Goal: Information Seeking & Learning: Learn about a topic

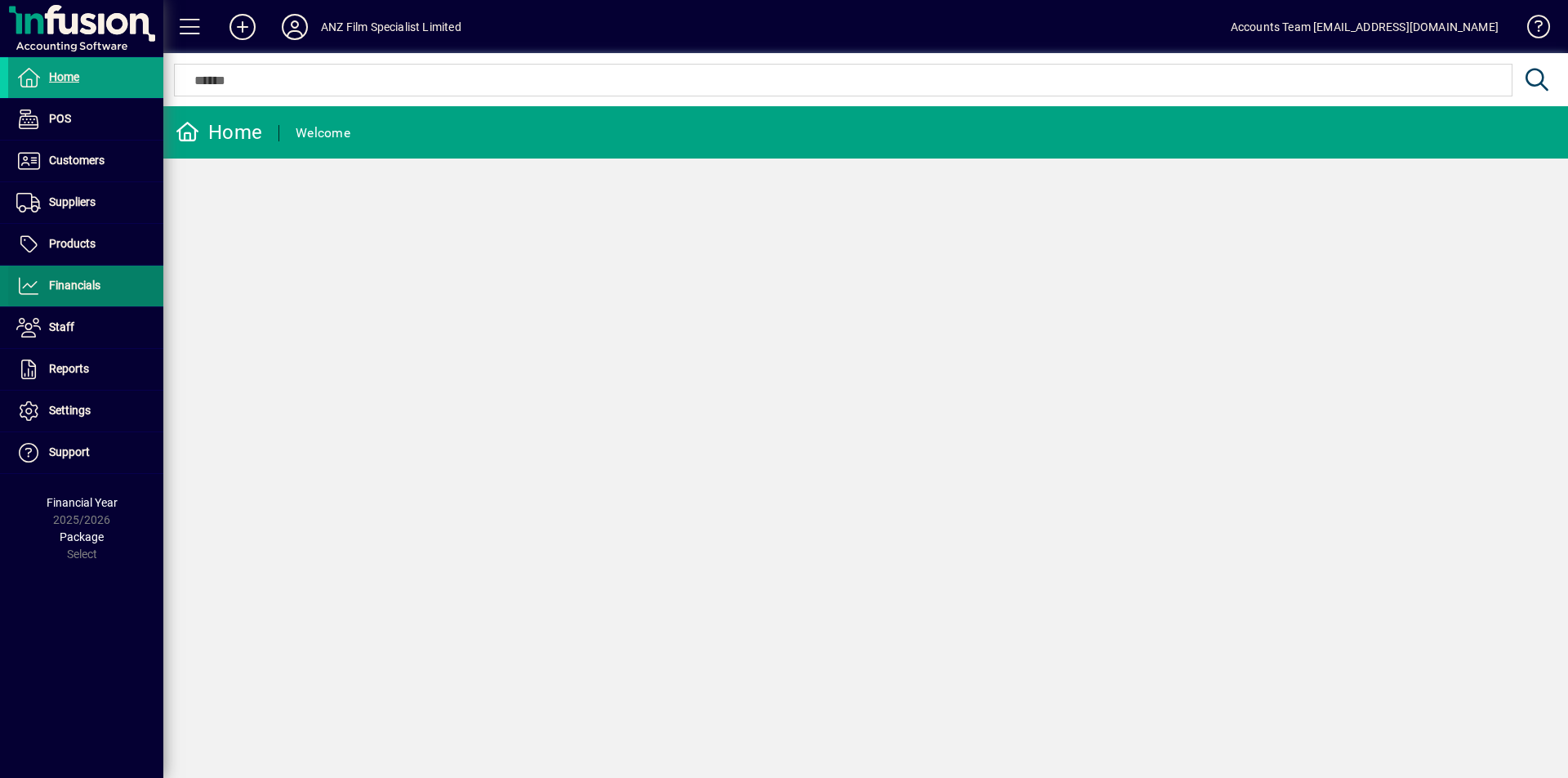
click at [79, 288] on span "Financials" at bounding box center [74, 284] width 51 height 13
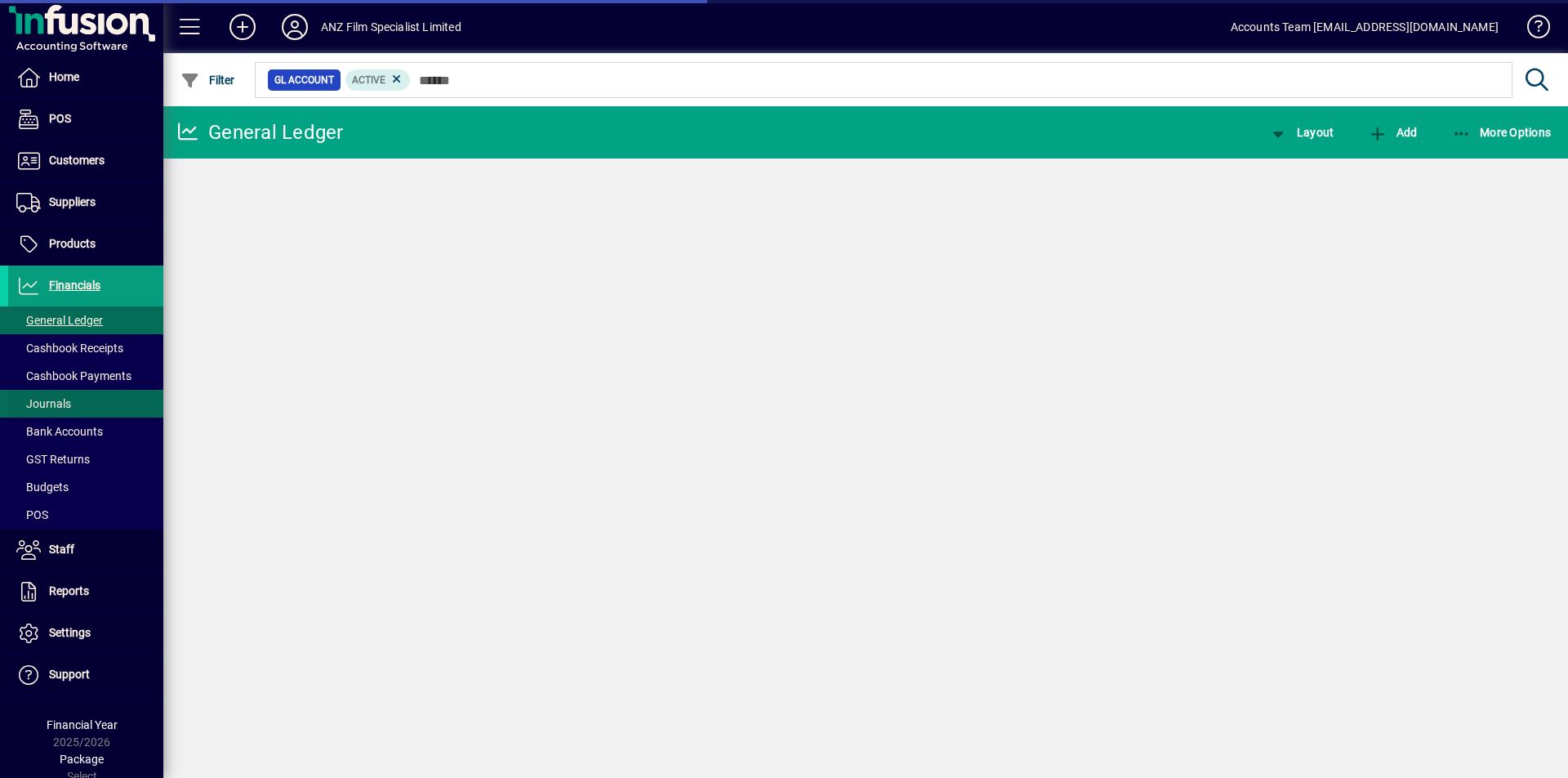
click at [67, 404] on span "Journals" at bounding box center [43, 403] width 55 height 13
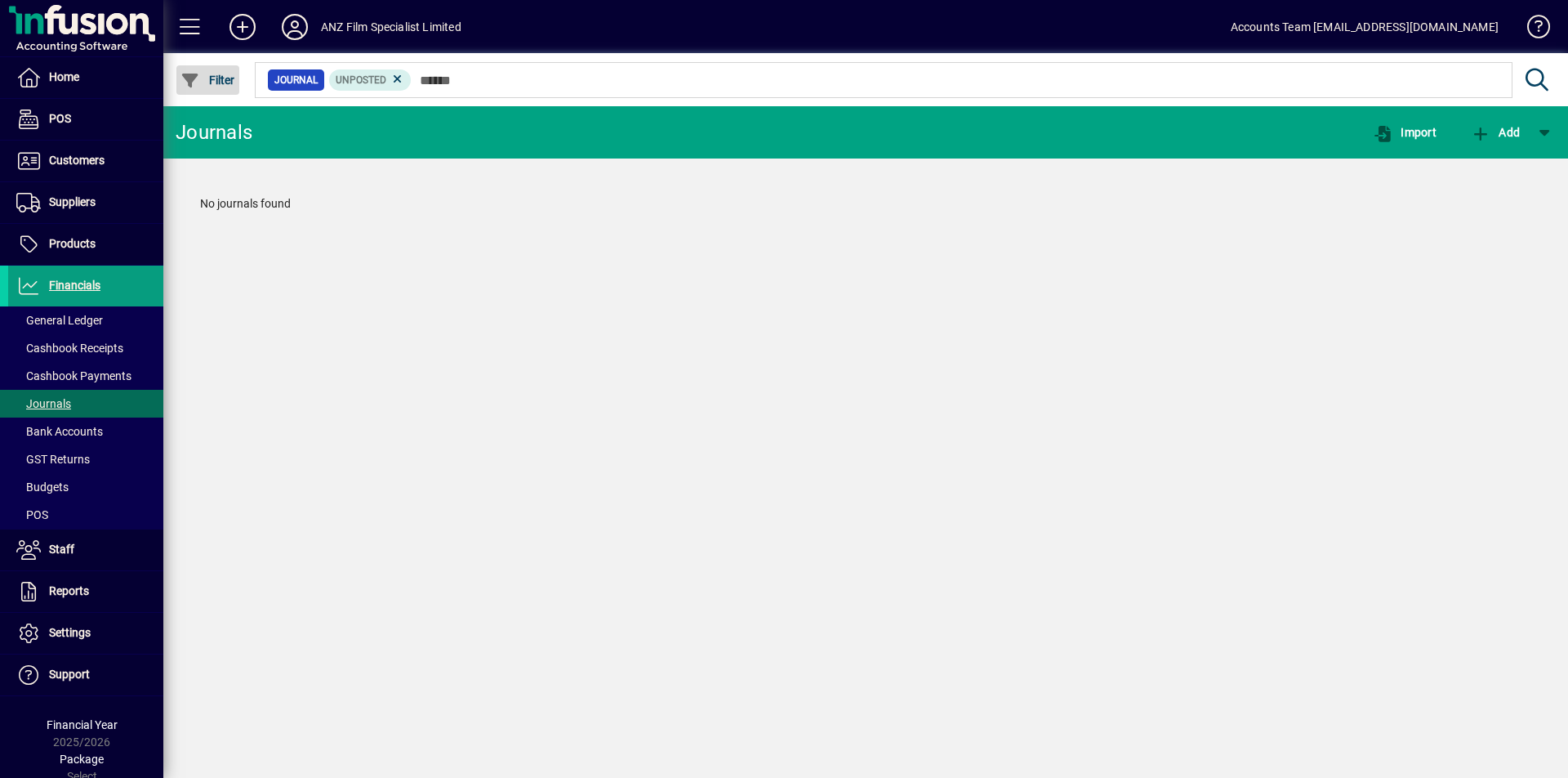
click at [229, 79] on span "Filter" at bounding box center [208, 80] width 55 height 13
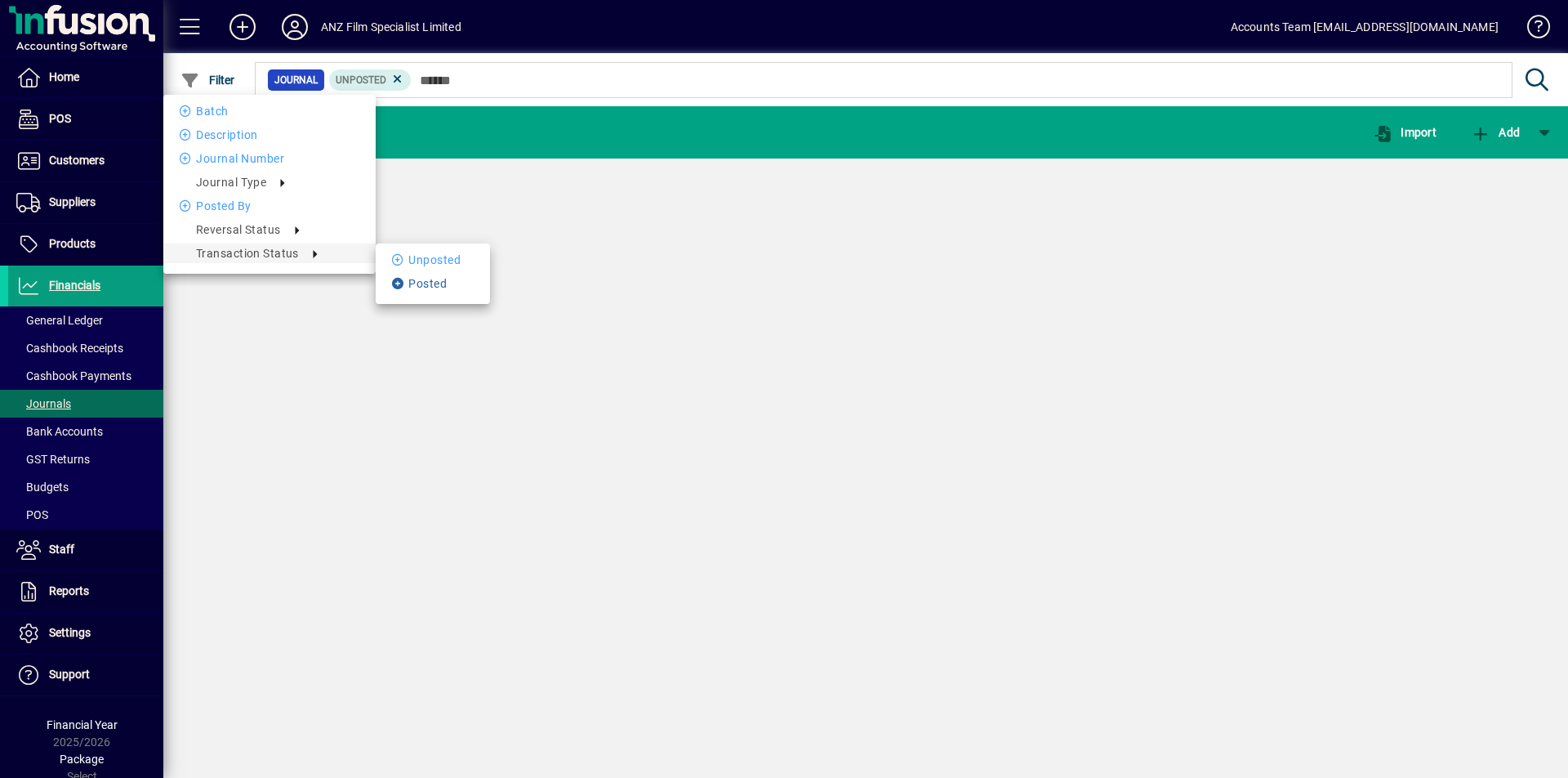
click at [421, 286] on li "Posted" at bounding box center [432, 284] width 114 height 19
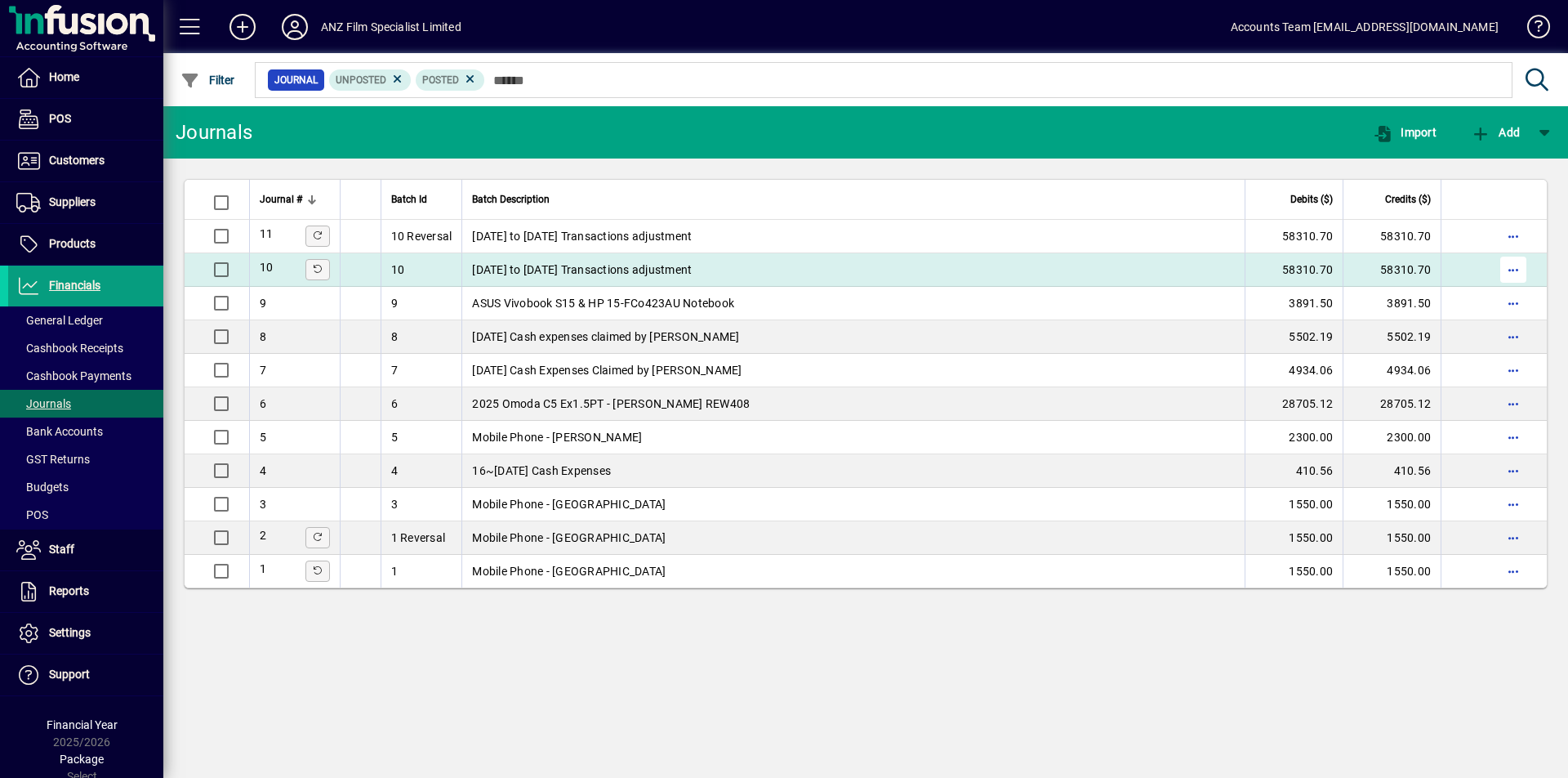
click at [1499, 268] on span "button" at bounding box center [1513, 269] width 39 height 39
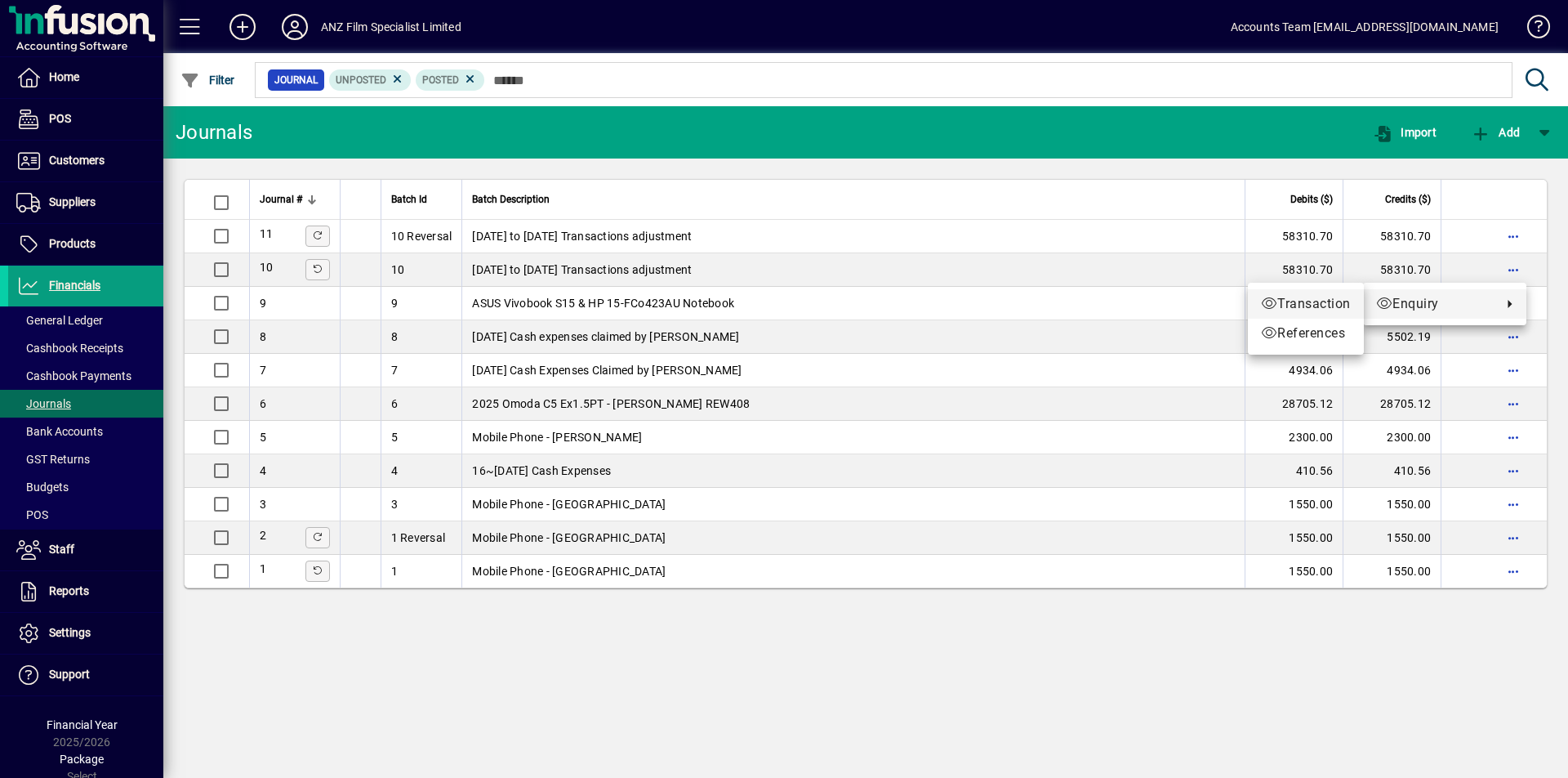
click at [1331, 314] on link "Transaction" at bounding box center [1306, 303] width 116 height 29
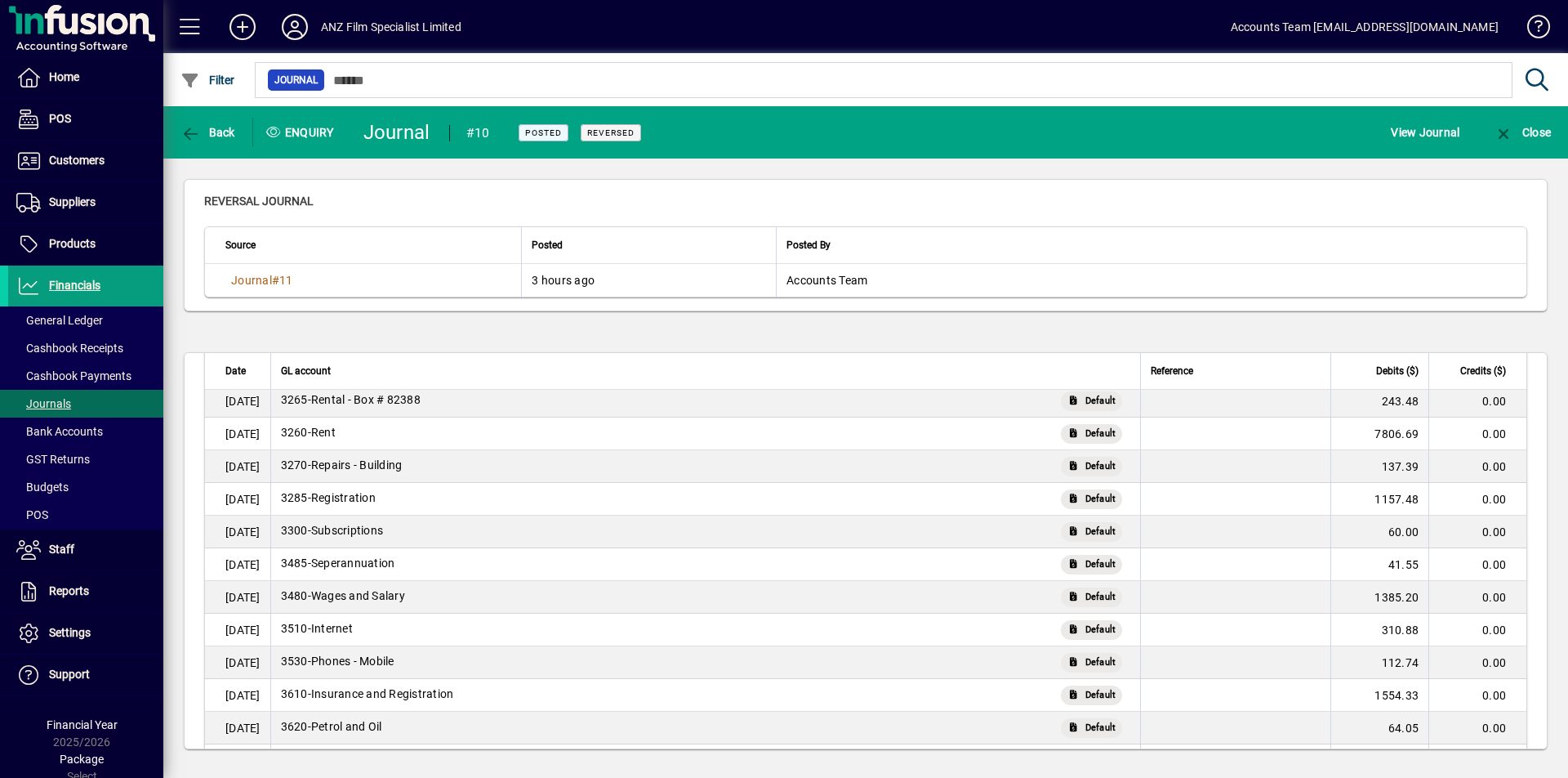
scroll to position [360, 0]
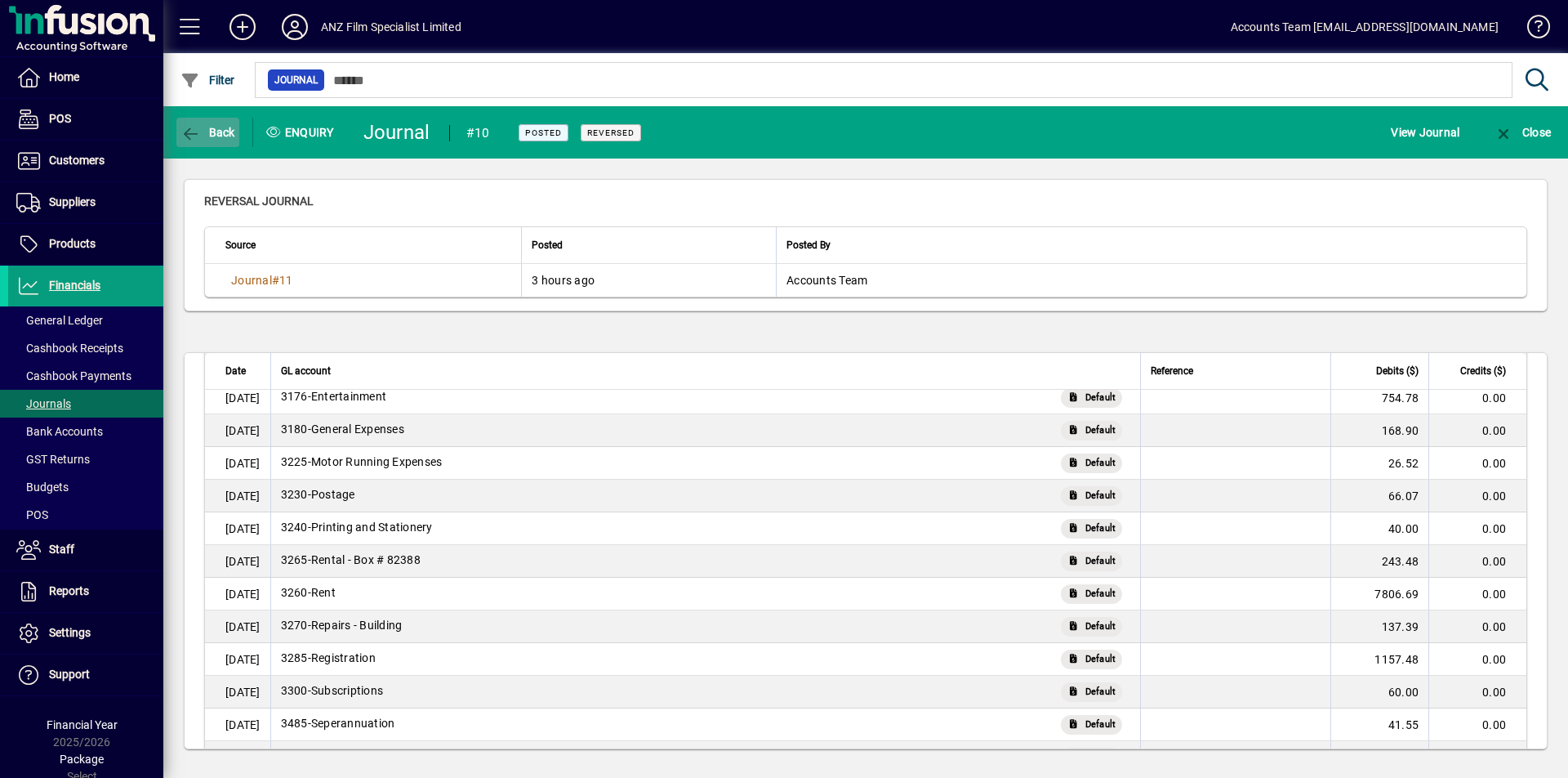
click at [187, 131] on icon "button" at bounding box center [190, 134] width 20 height 16
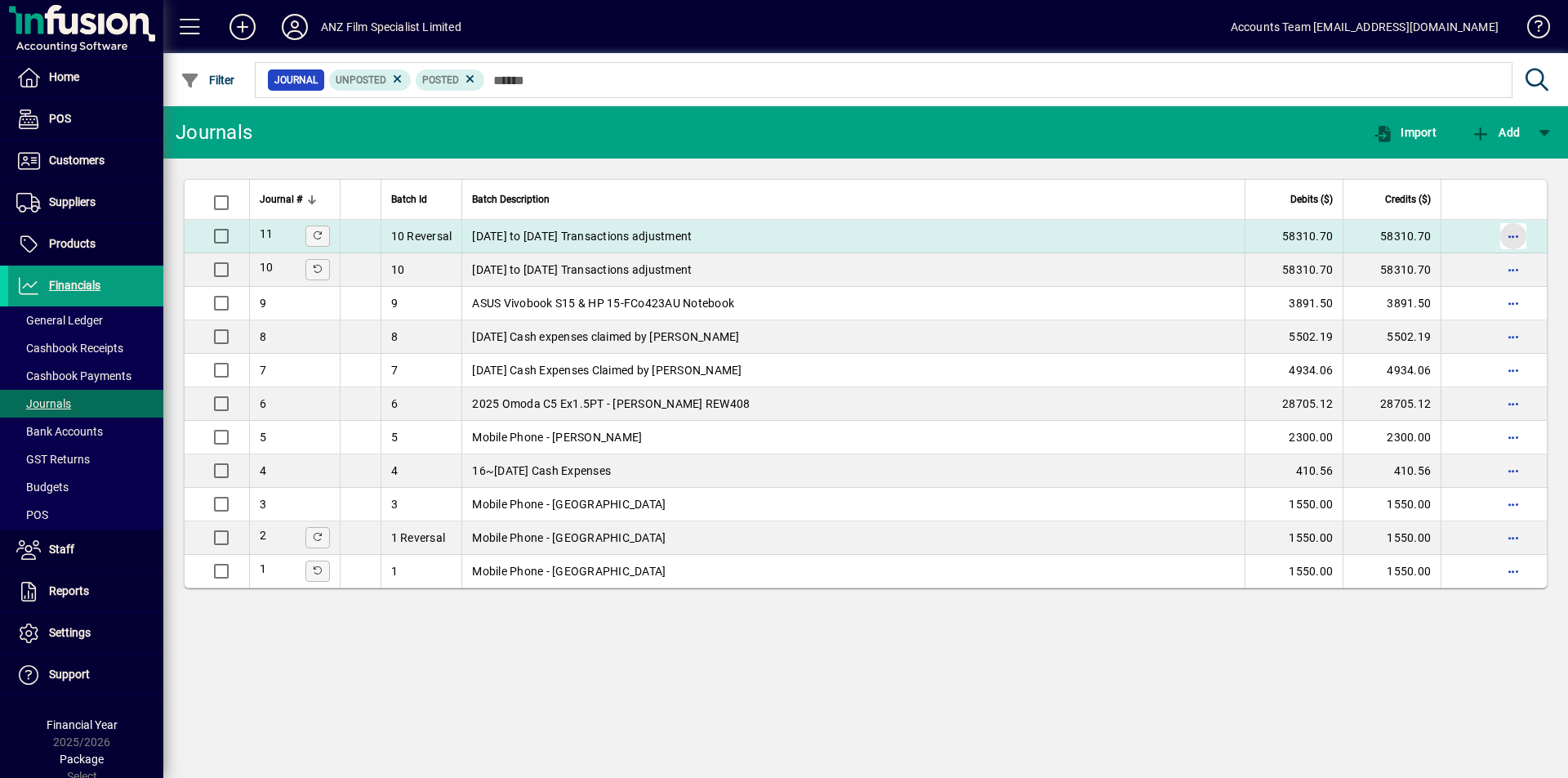
click at [1516, 237] on span "button" at bounding box center [1513, 236] width 39 height 39
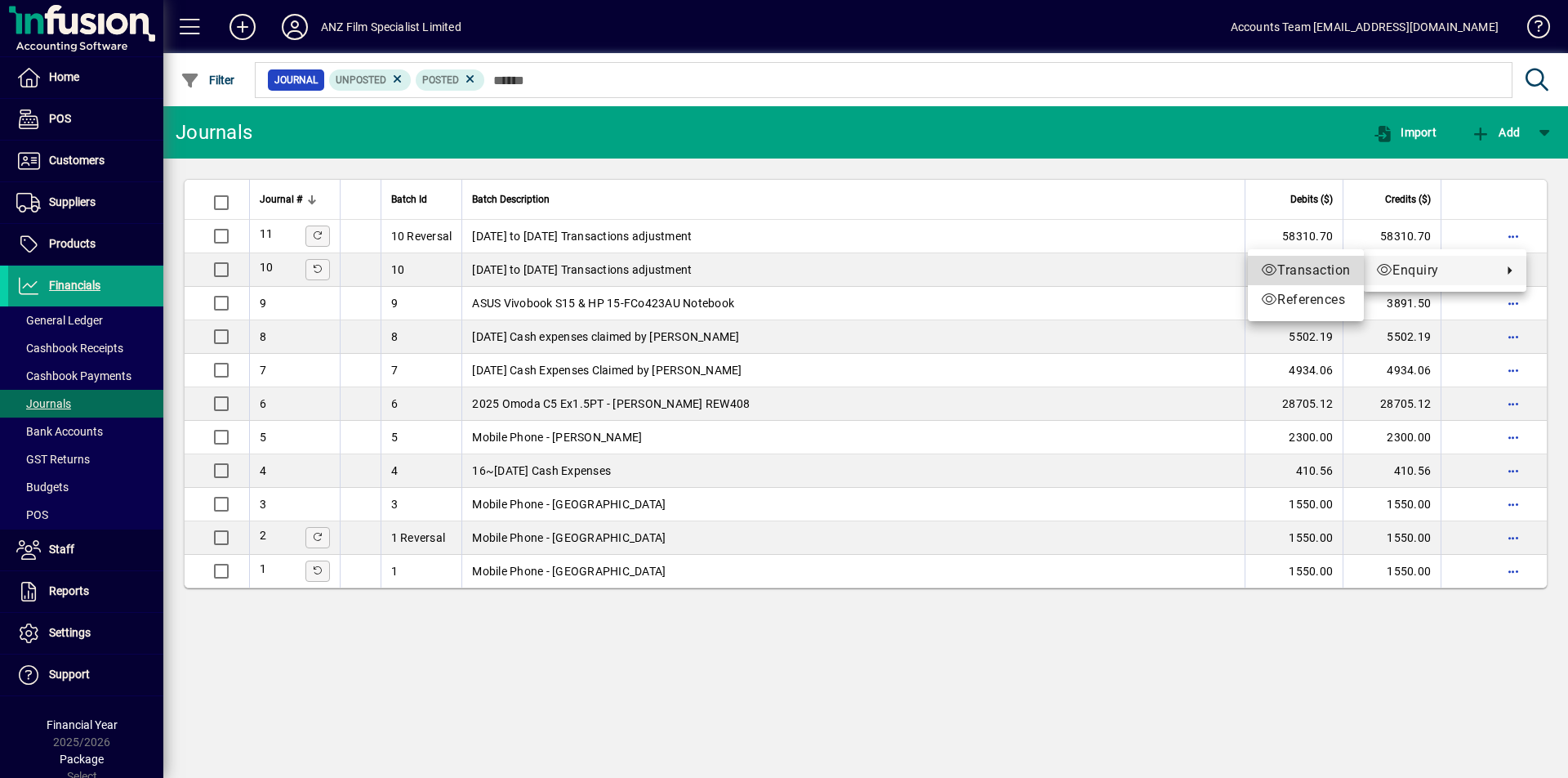
click at [1330, 272] on span "Transaction" at bounding box center [1305, 270] width 89 height 19
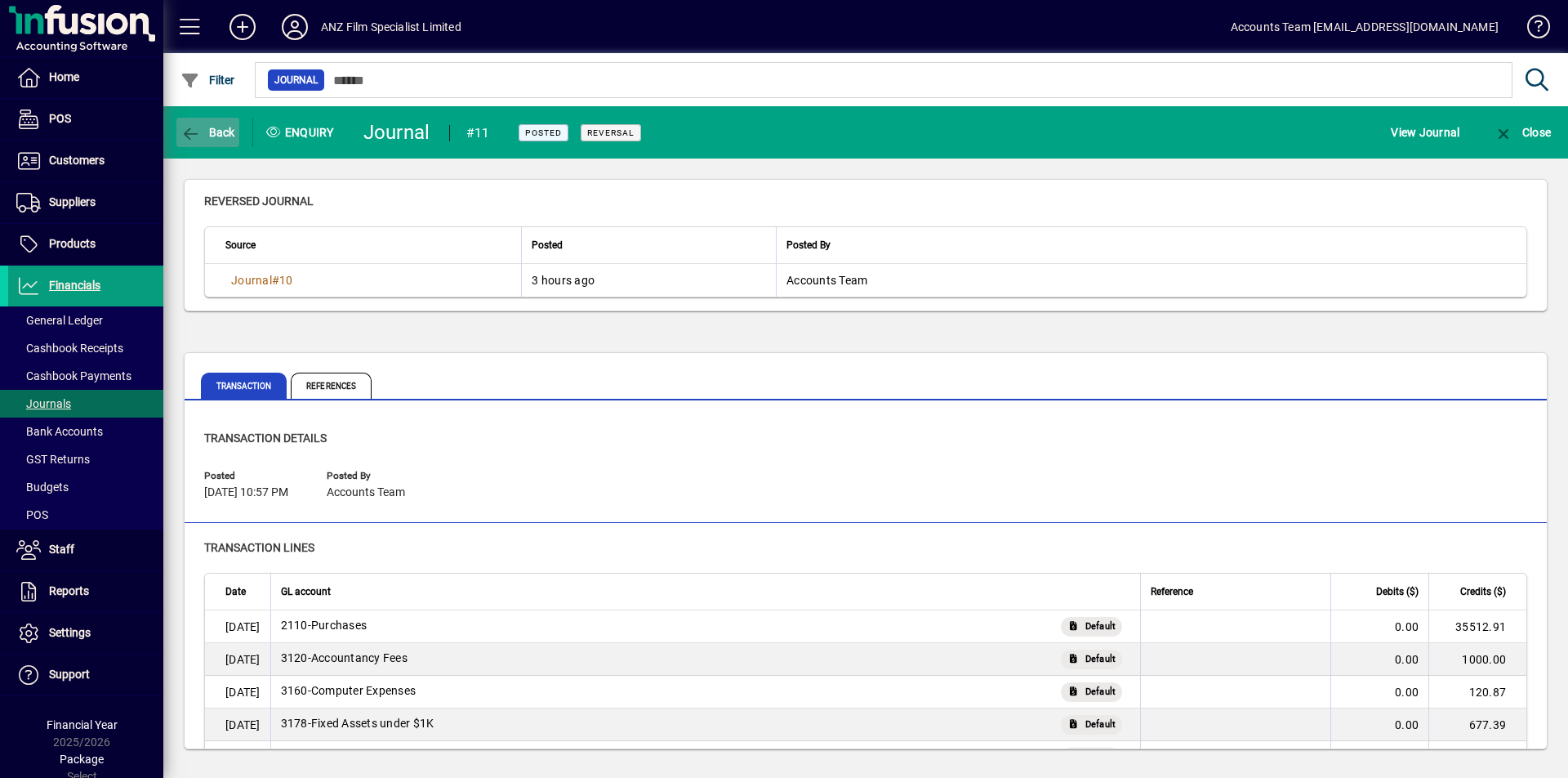
click at [182, 133] on icon "button" at bounding box center [190, 134] width 20 height 16
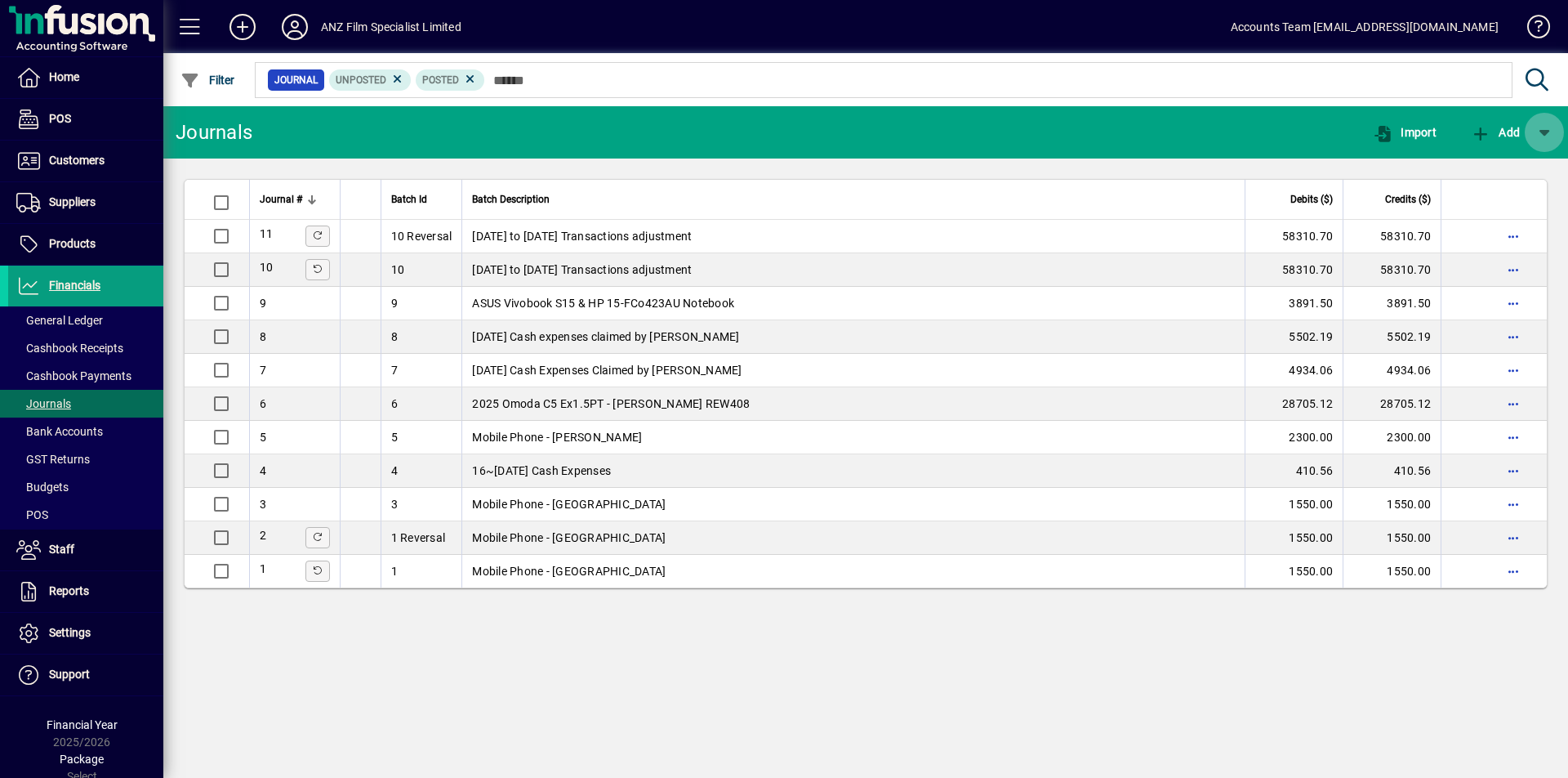
click at [1538, 136] on span "button" at bounding box center [1544, 132] width 39 height 39
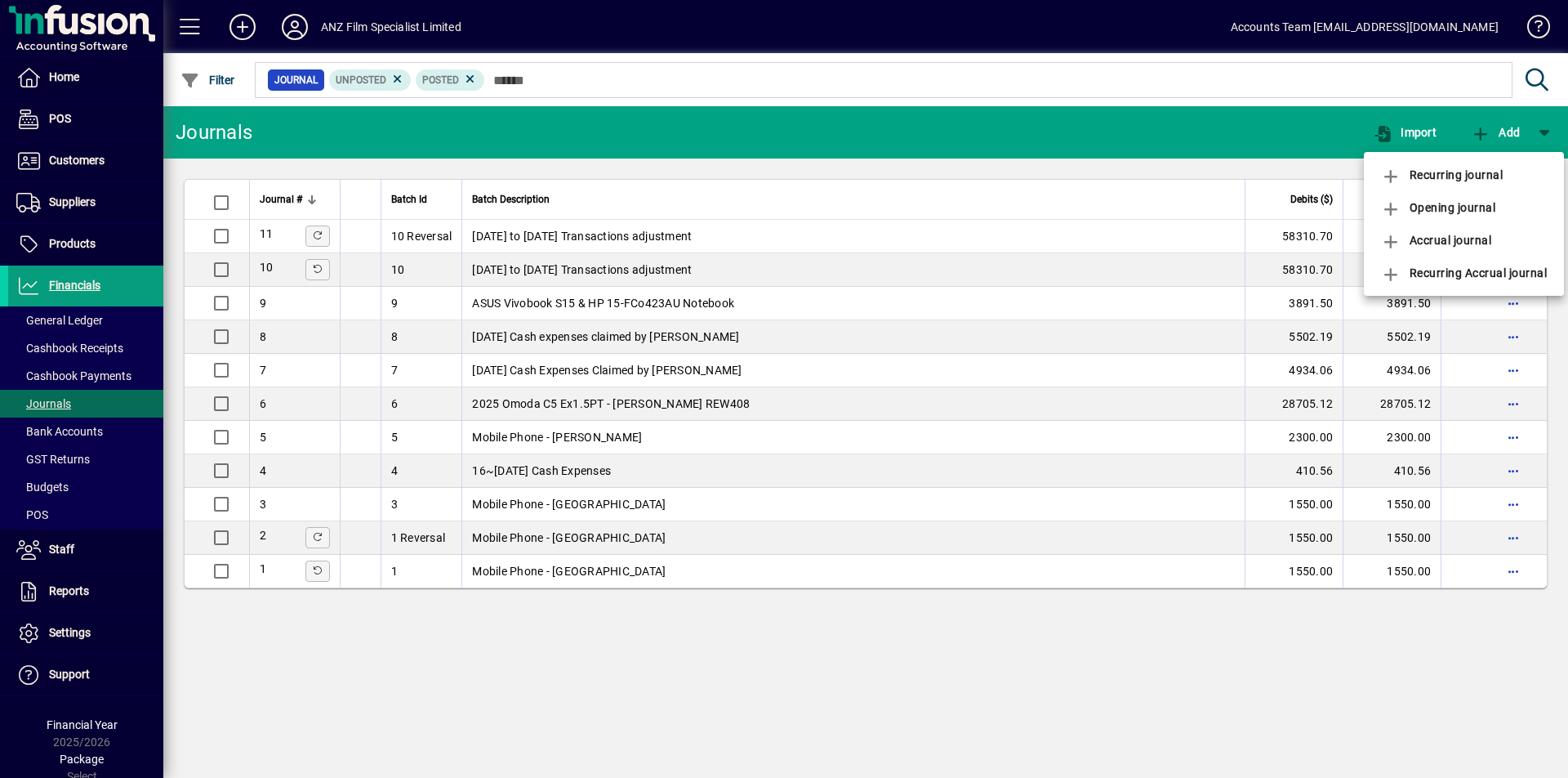
click at [63, 286] on div at bounding box center [784, 389] width 1568 height 778
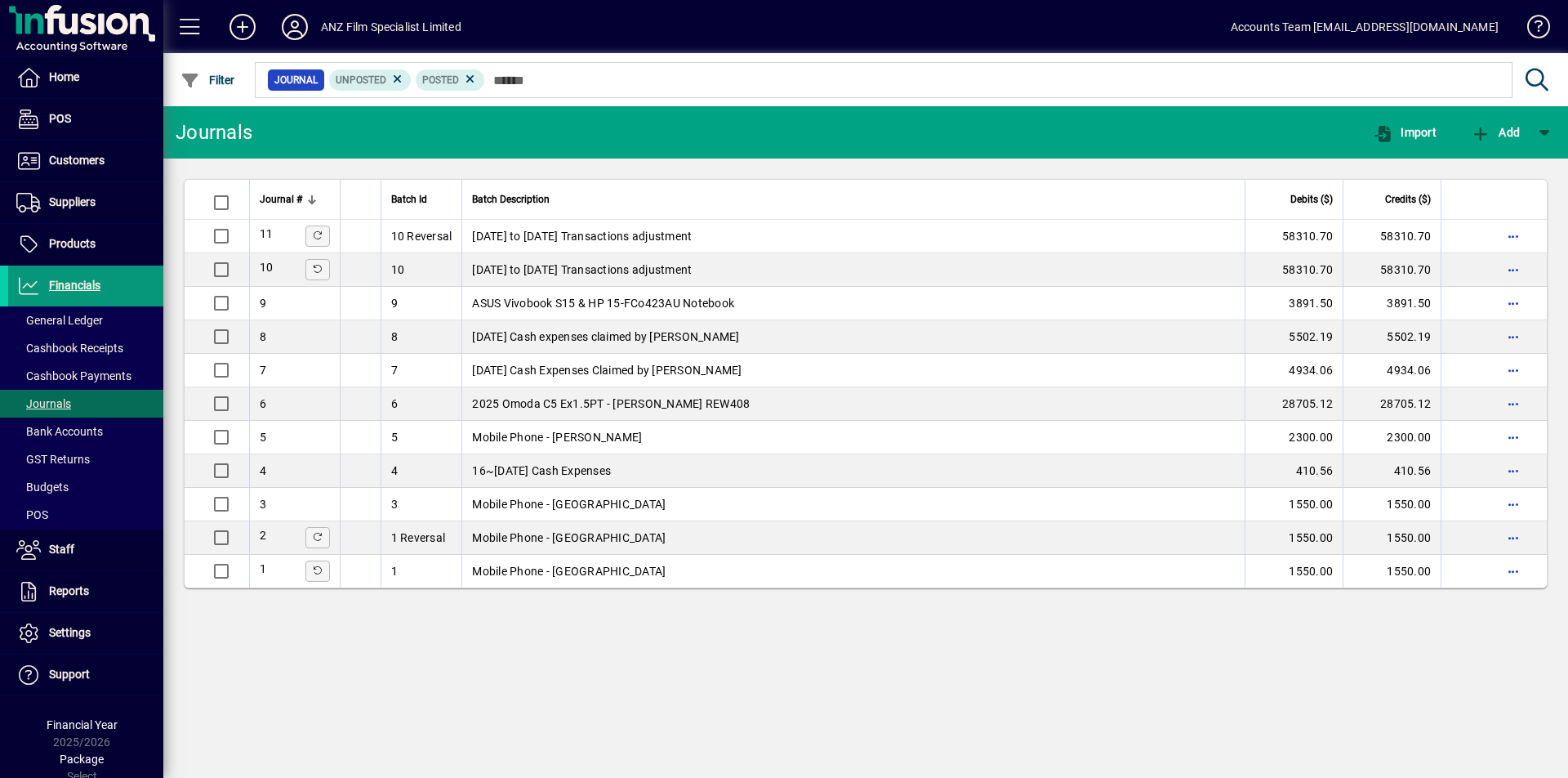
click at [63, 285] on span "Financials" at bounding box center [74, 284] width 51 height 13
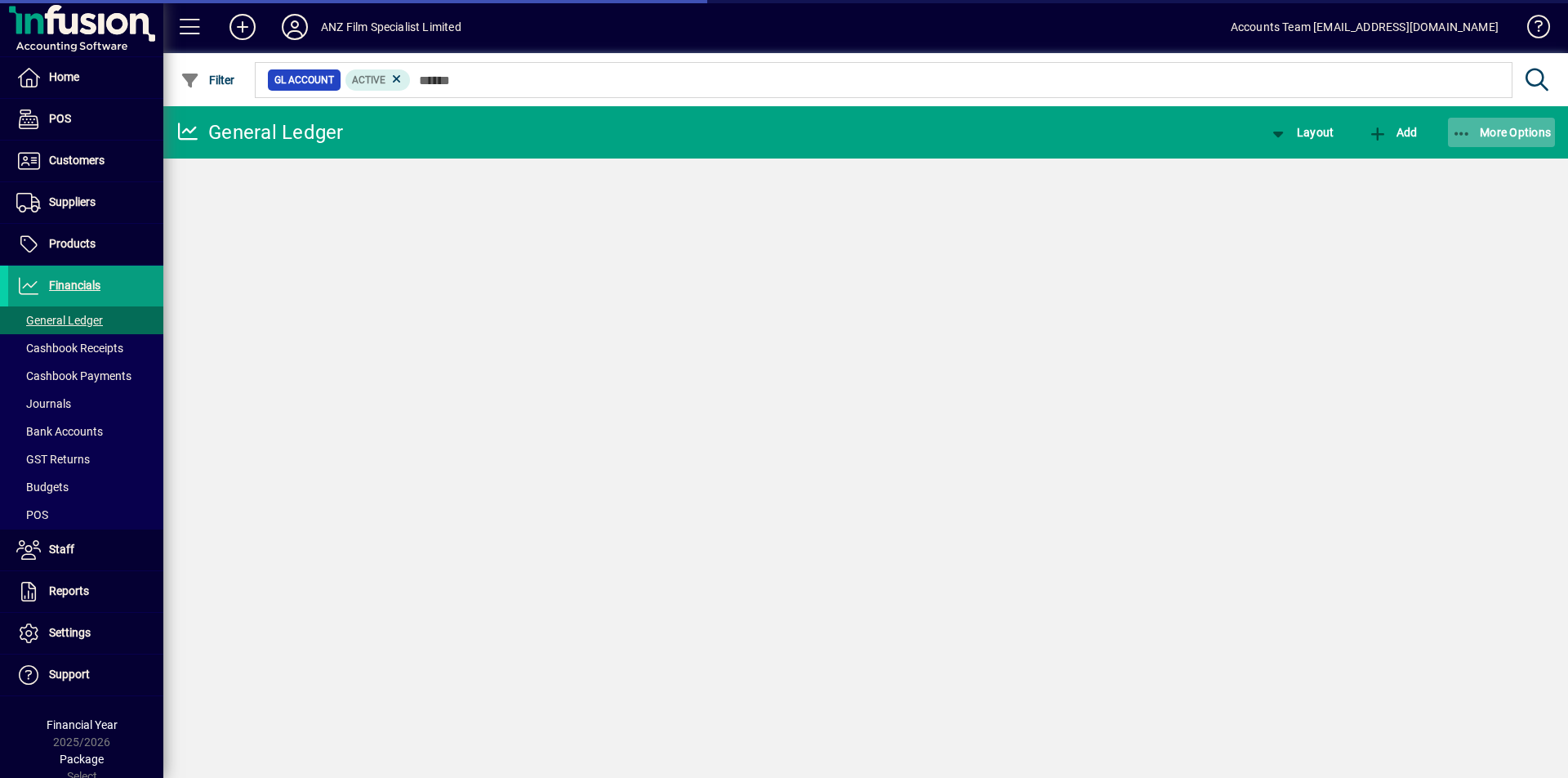
click at [1463, 136] on icon "button" at bounding box center [1462, 134] width 20 height 16
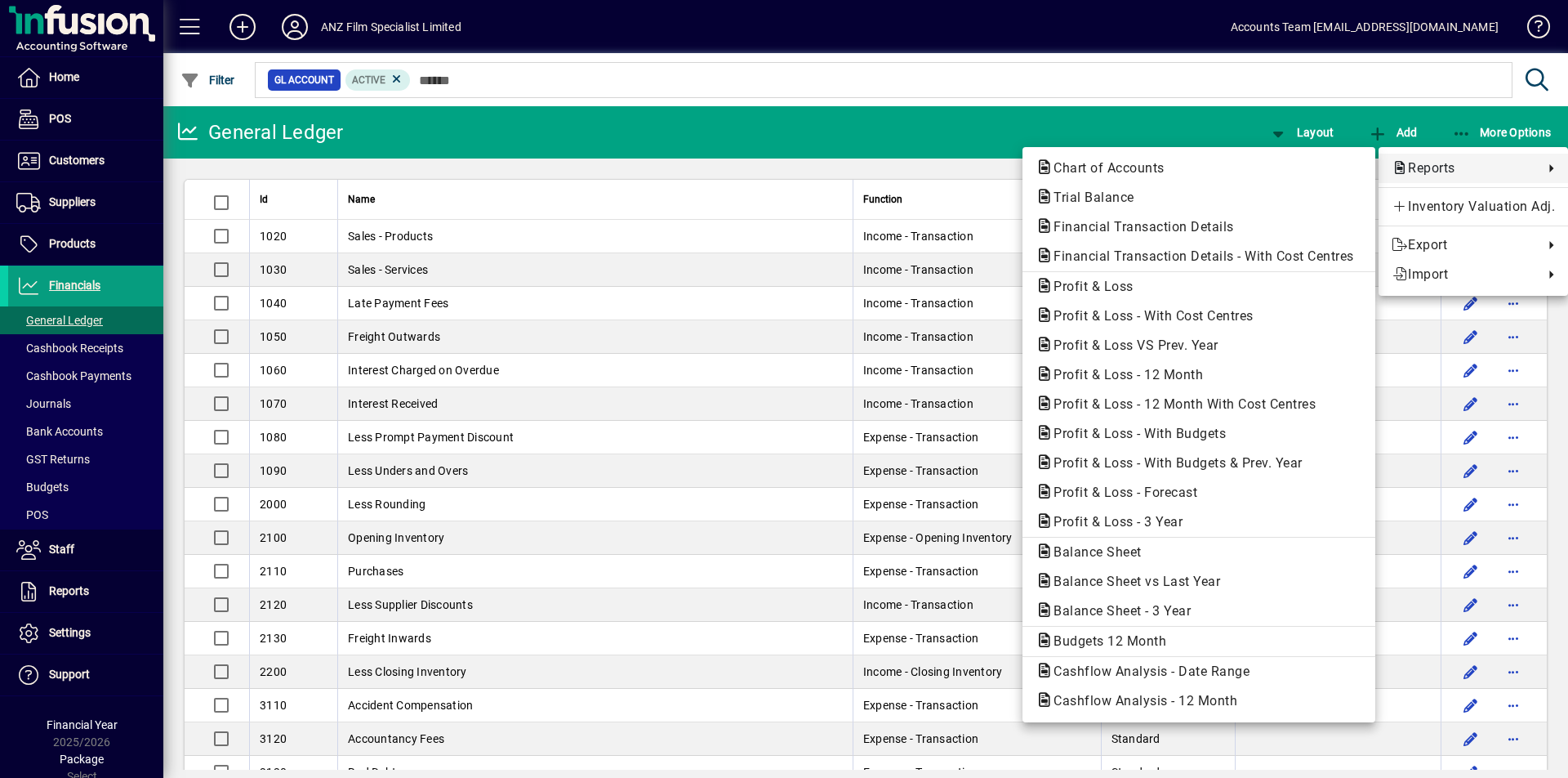
click at [1436, 166] on span "Reports" at bounding box center [1463, 168] width 144 height 19
click at [1079, 292] on span "Profit & Loss" at bounding box center [1089, 286] width 106 height 16
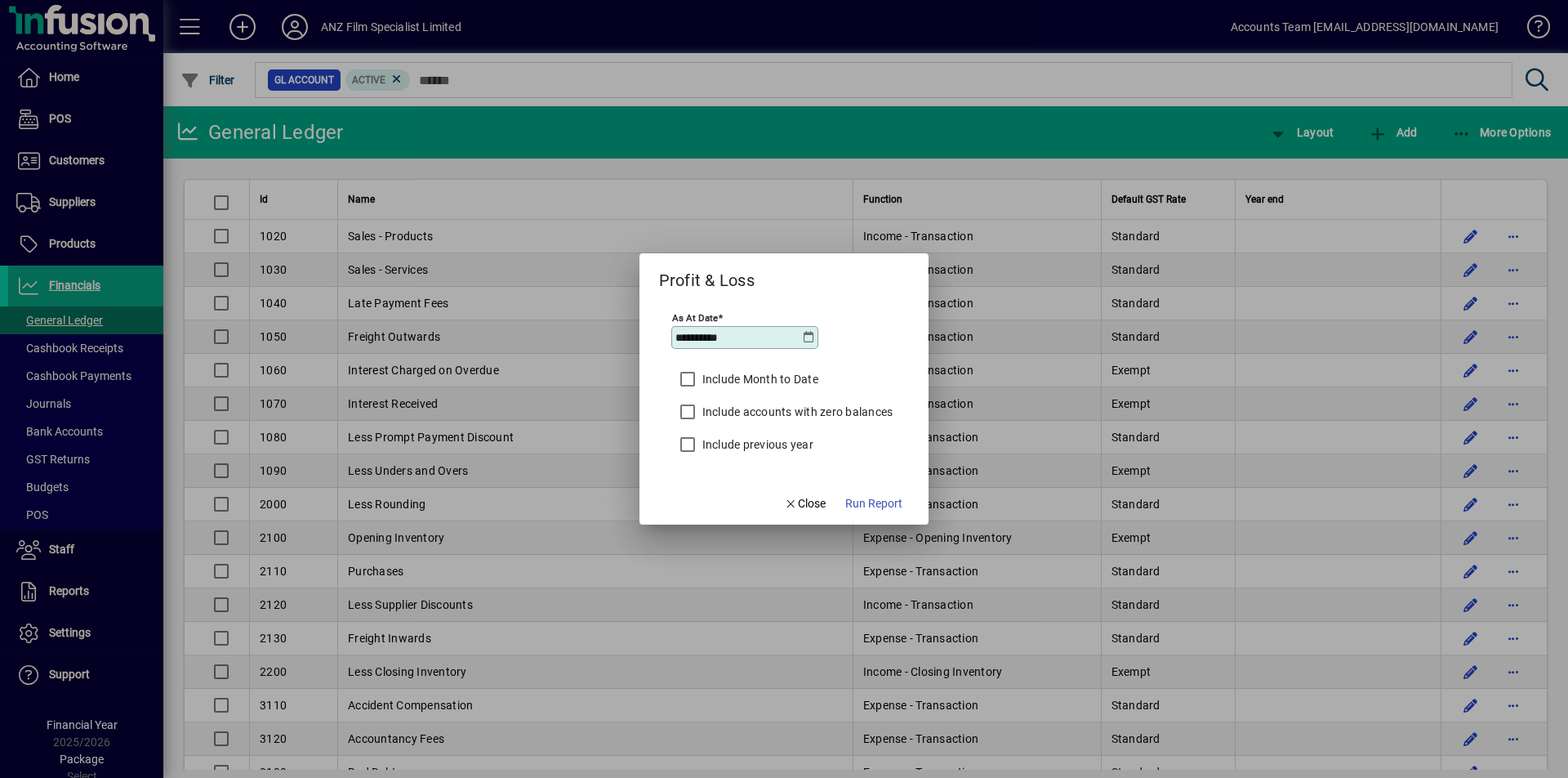
click at [811, 339] on icon at bounding box center [808, 337] width 13 height 13
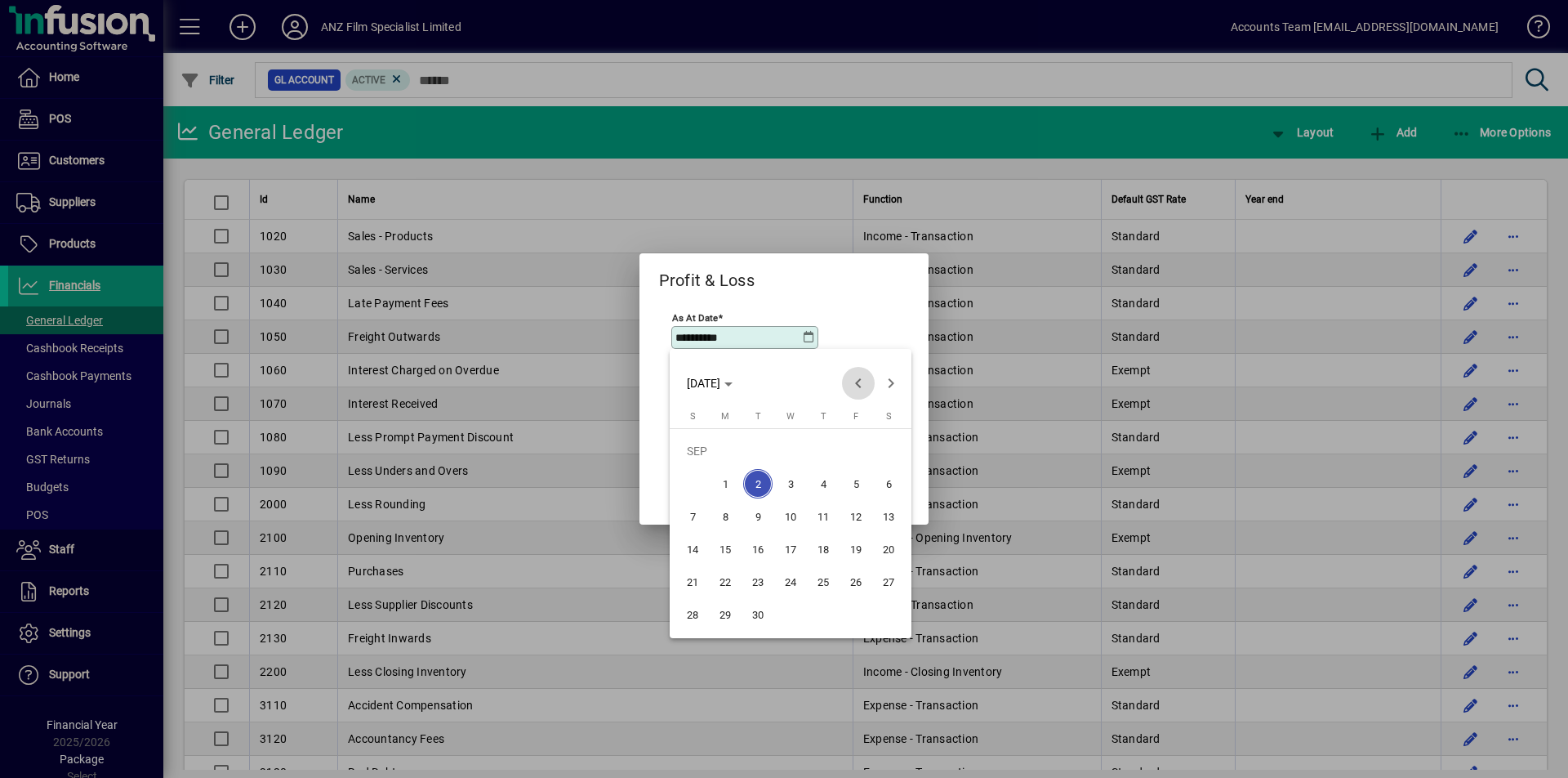
click at [848, 385] on span "Previous month" at bounding box center [858, 383] width 33 height 33
click at [830, 614] on span "31" at bounding box center [823, 614] width 29 height 29
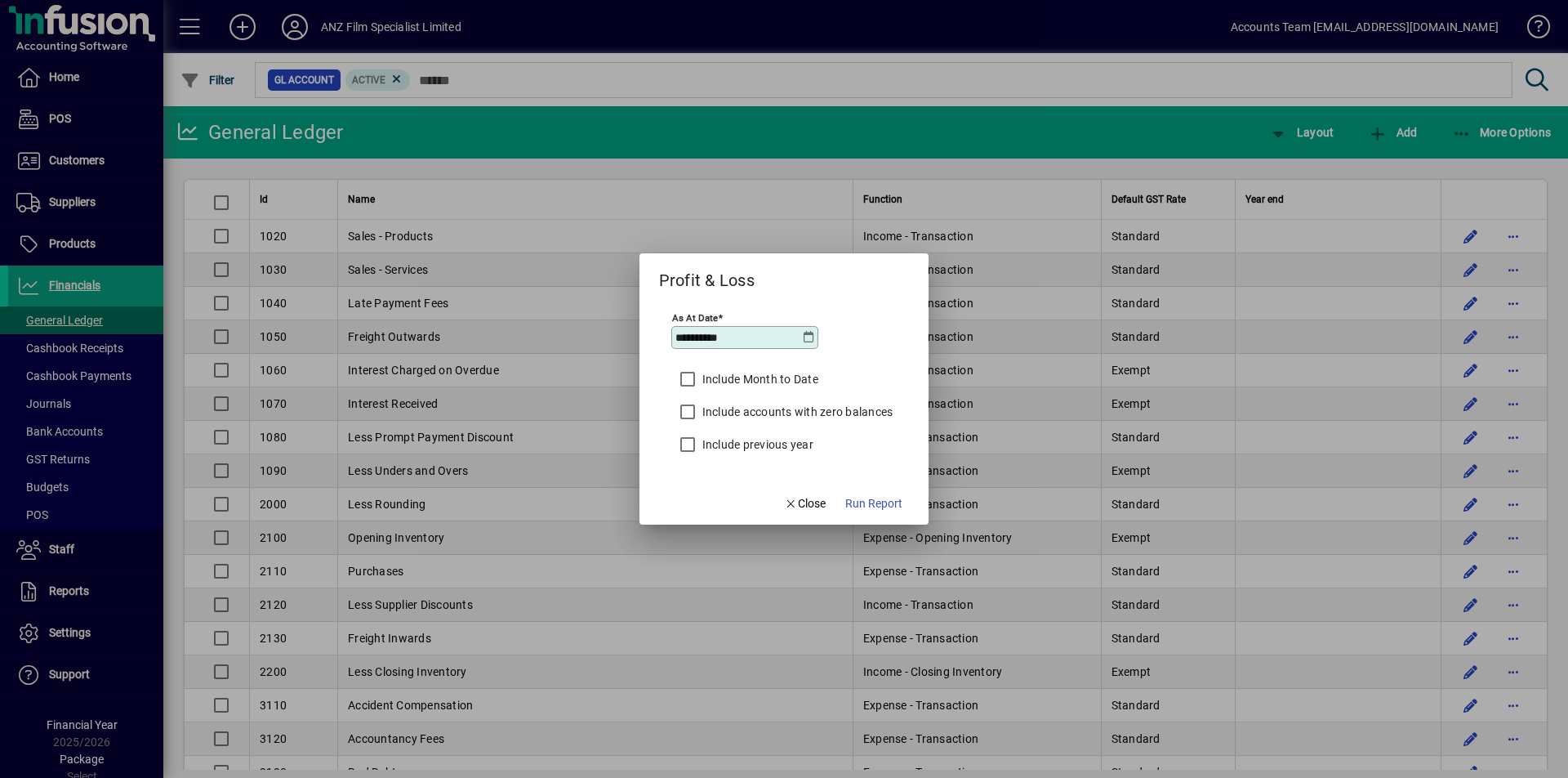
type input "**********"
click at [893, 502] on span "Run Report" at bounding box center [873, 503] width 58 height 17
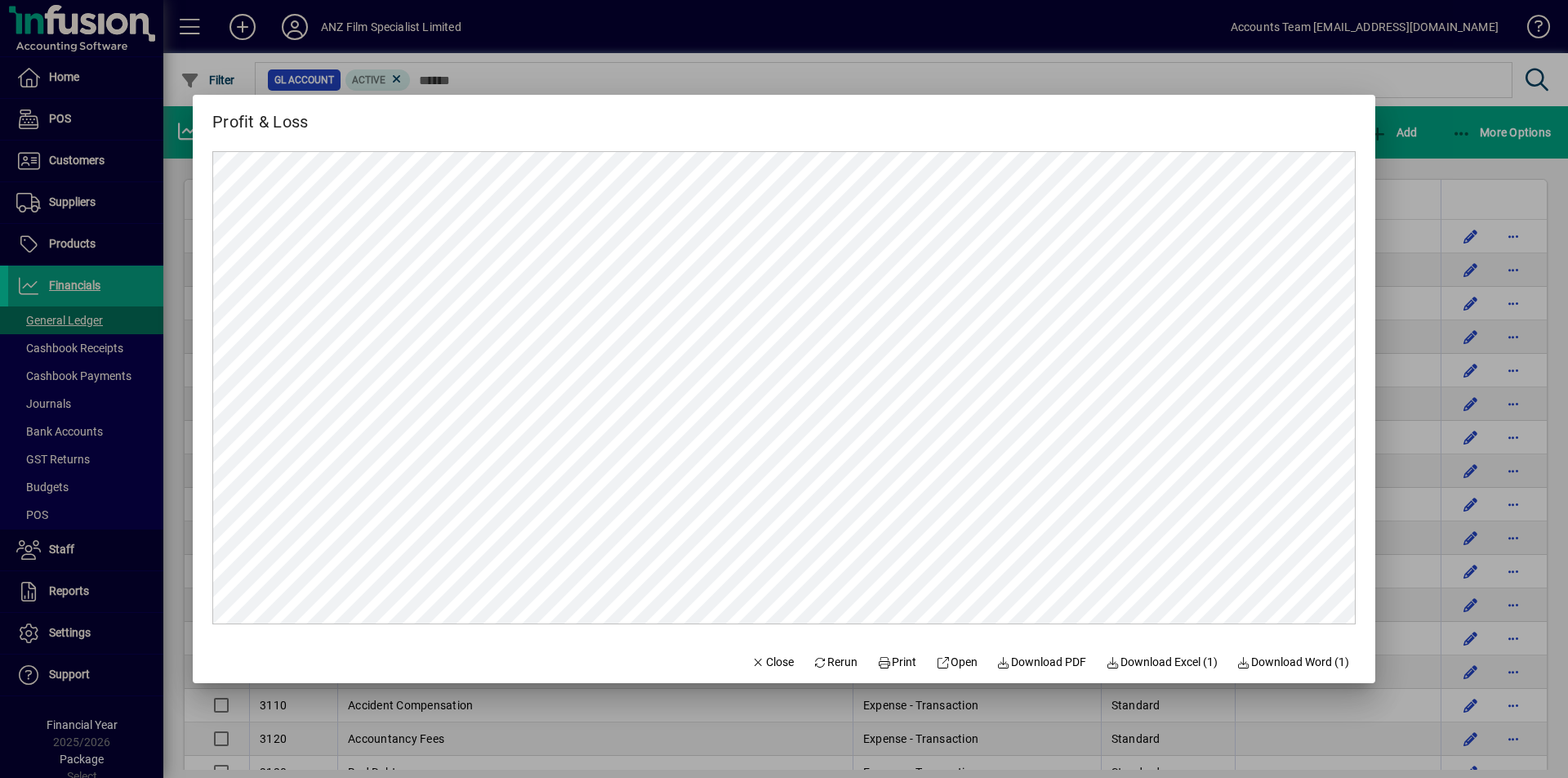
click at [1496, 173] on div at bounding box center [784, 389] width 1568 height 778
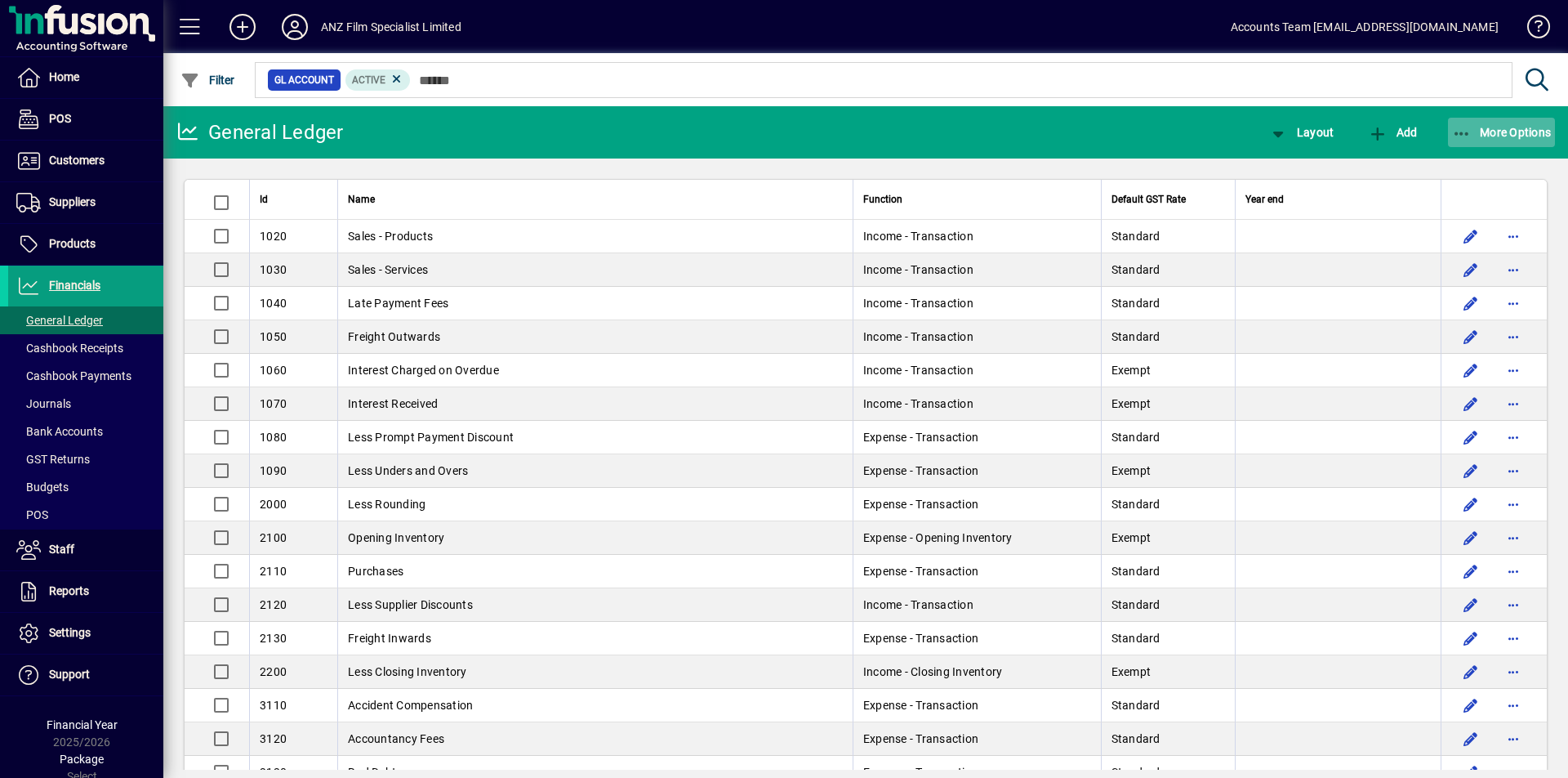
click at [1462, 133] on icon "button" at bounding box center [1462, 134] width 20 height 16
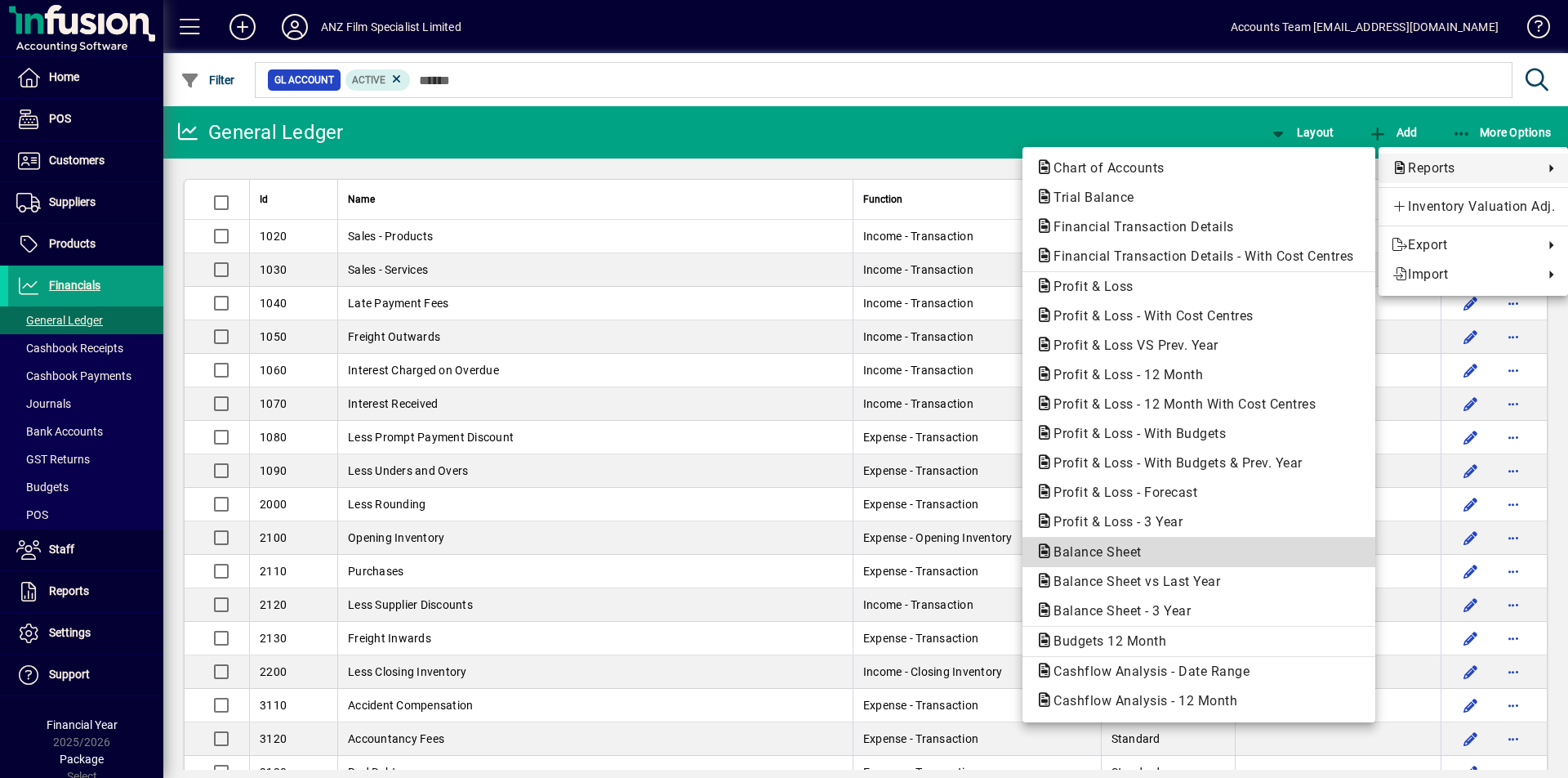
click at [1096, 548] on span "Balance Sheet" at bounding box center [1092, 552] width 114 height 16
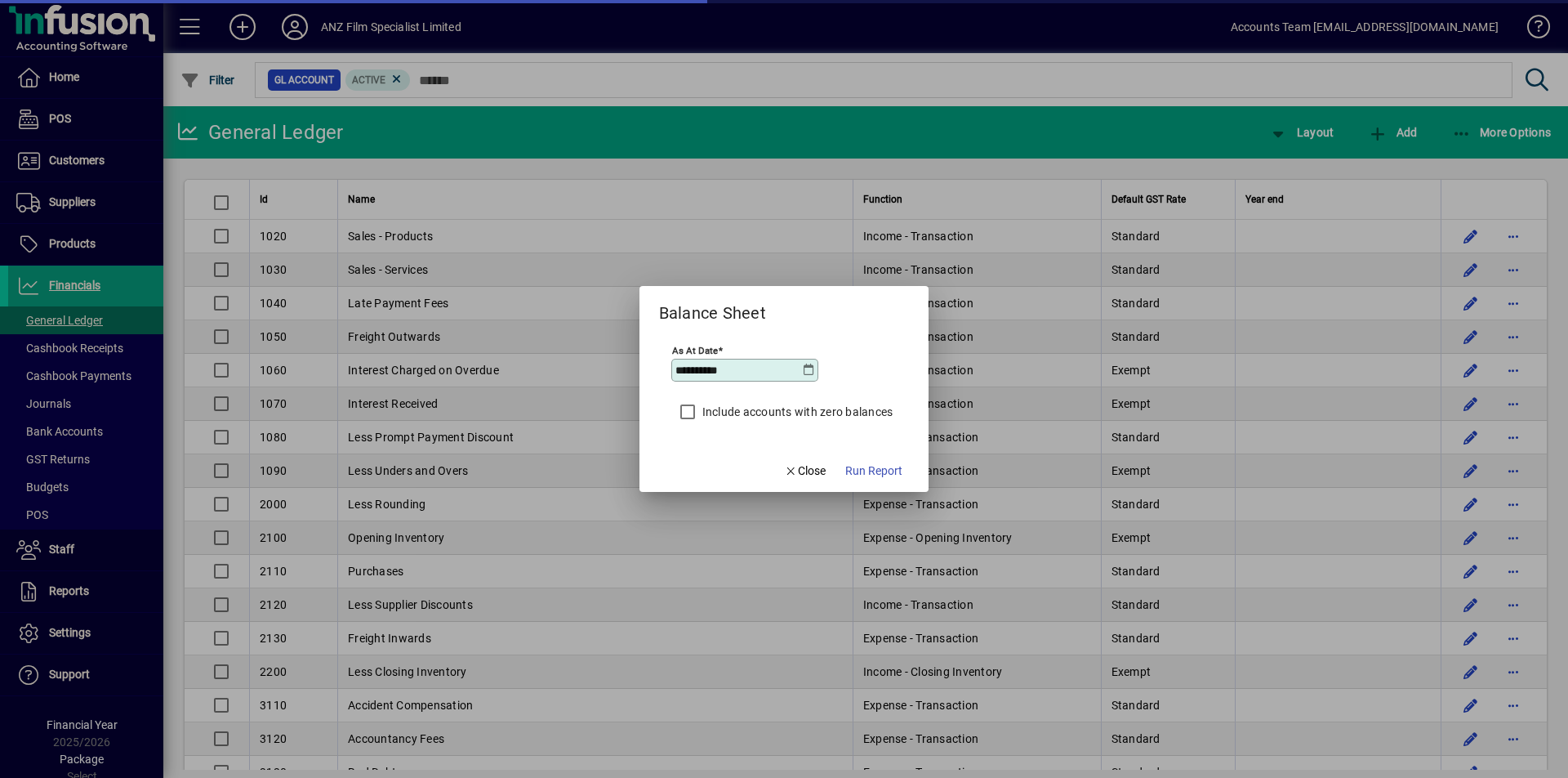
click at [803, 373] on icon at bounding box center [808, 370] width 13 height 13
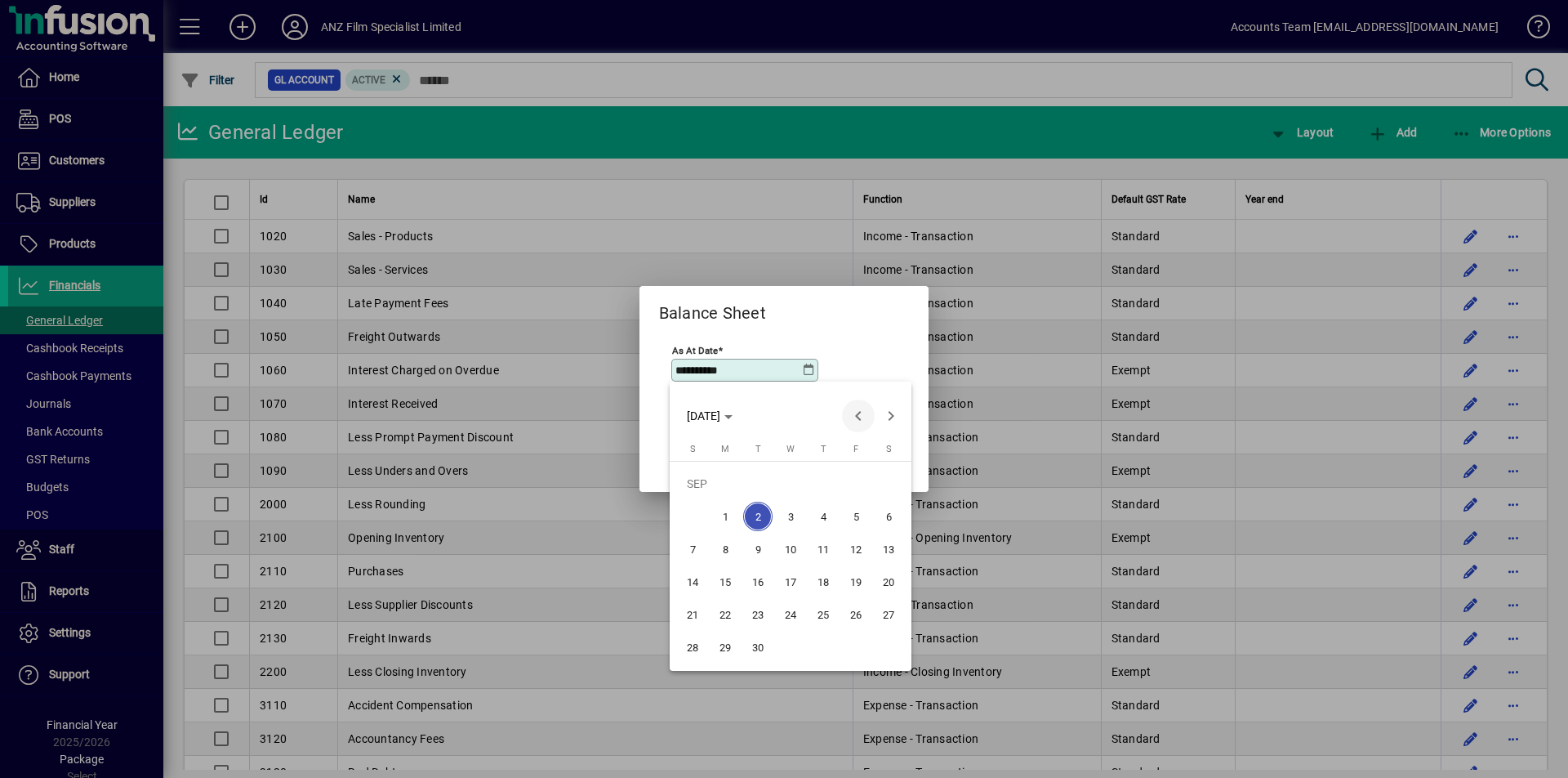
click at [861, 418] on span "Previous month" at bounding box center [858, 416] width 33 height 33
click at [827, 653] on span "31" at bounding box center [823, 646] width 29 height 29
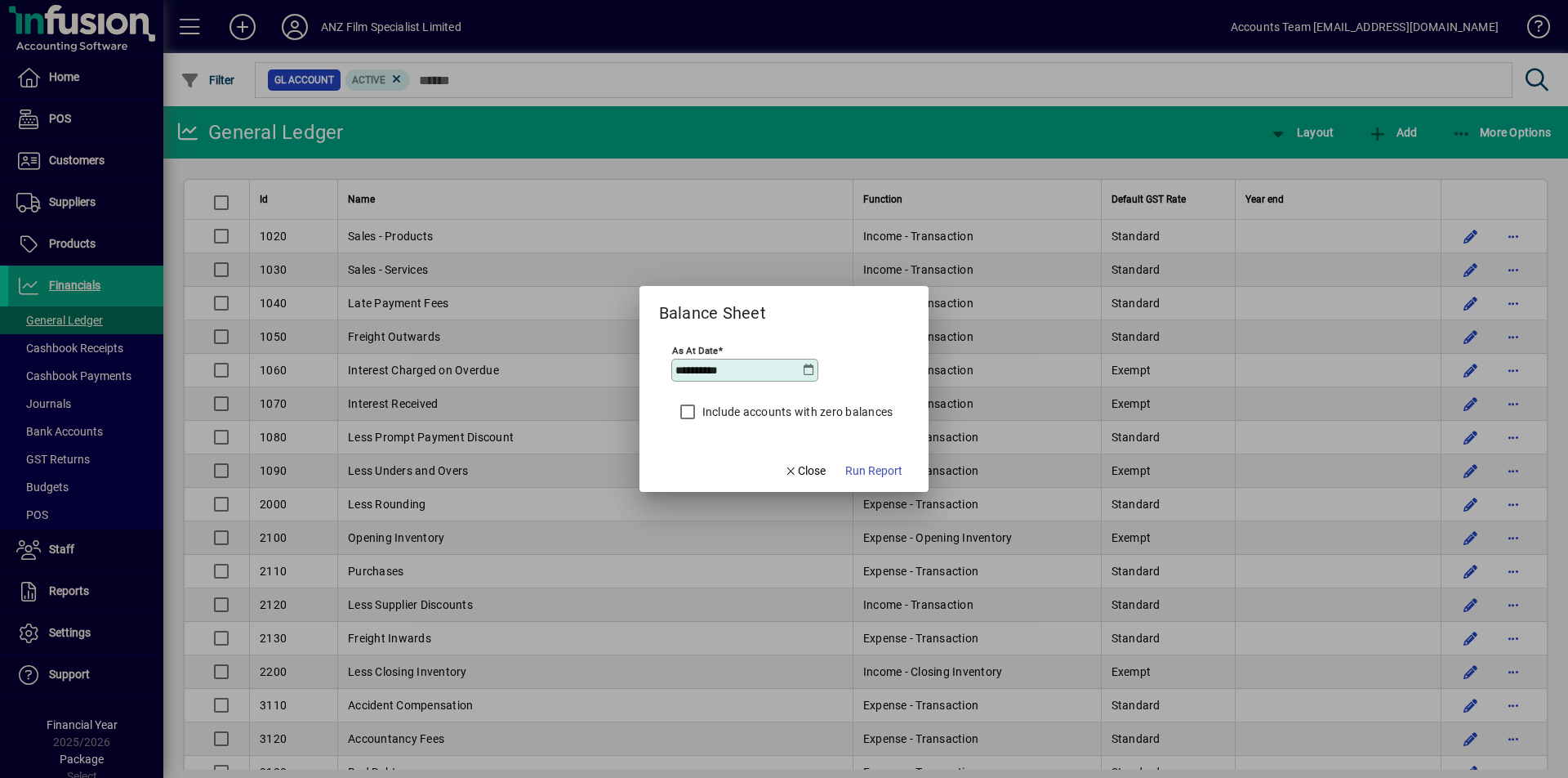
type input "**********"
click at [888, 467] on span "Run Report" at bounding box center [873, 471] width 58 height 17
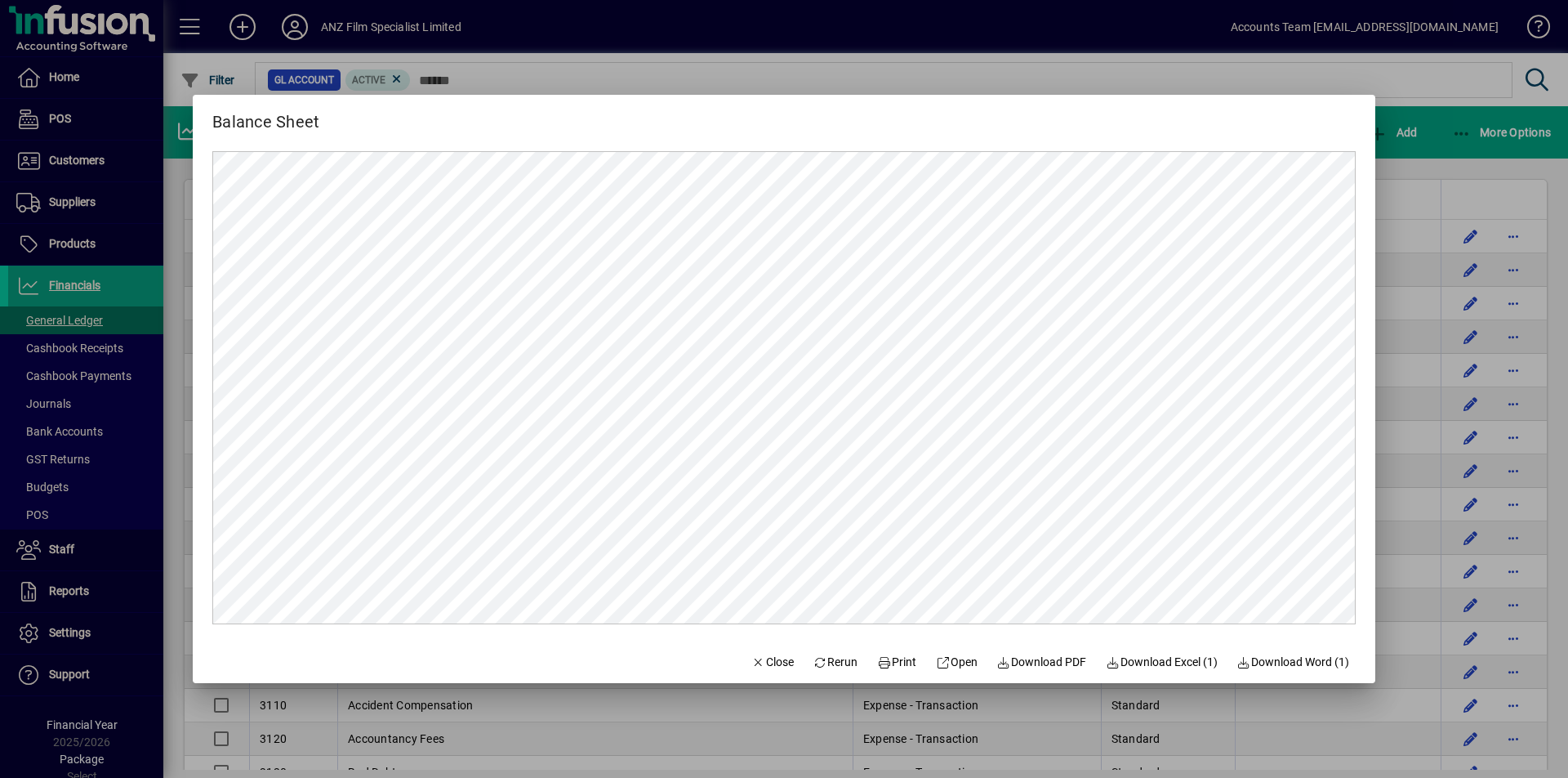
click at [1437, 80] on div at bounding box center [784, 389] width 1568 height 778
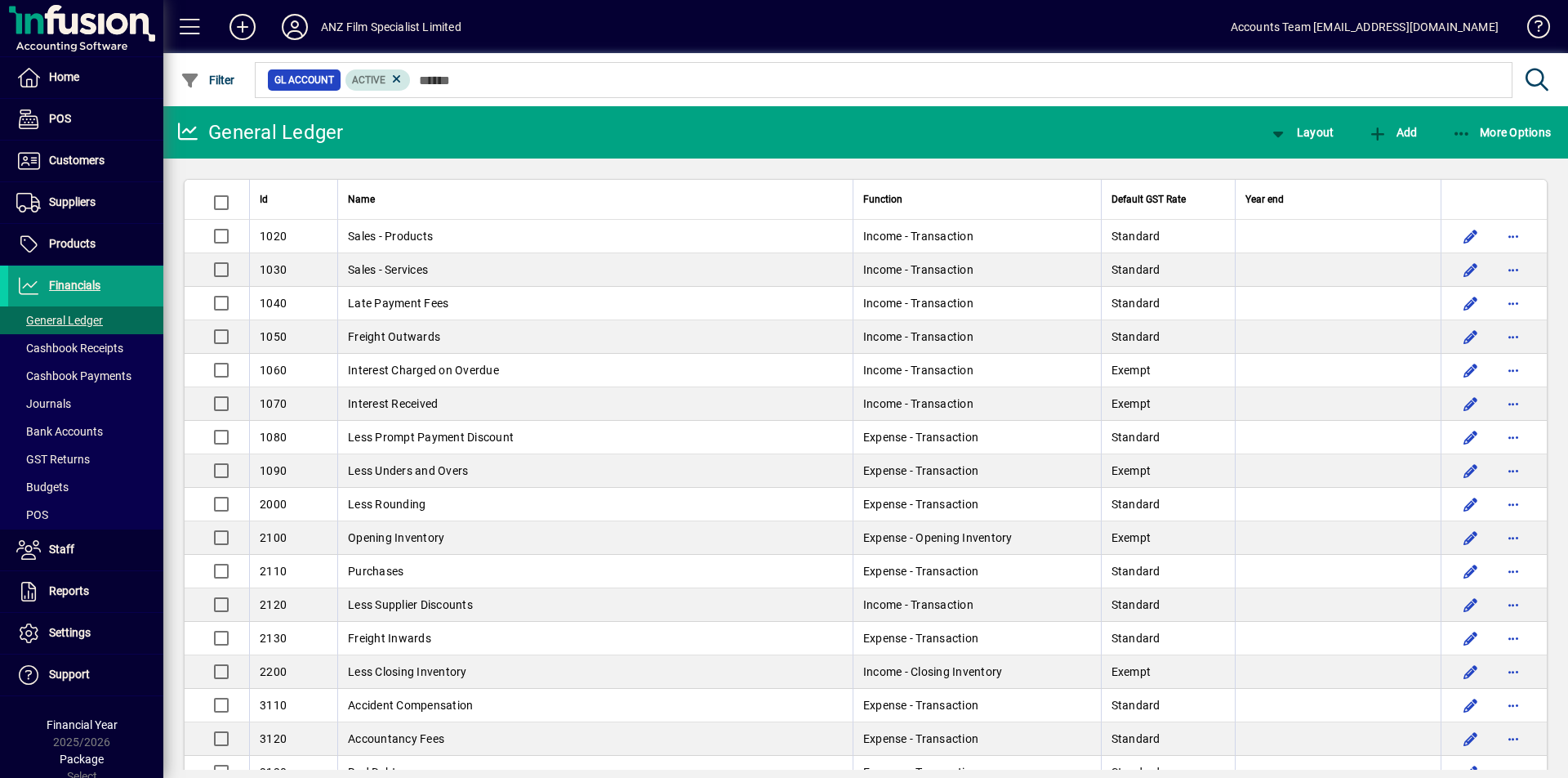
click at [371, 82] on span "Active" at bounding box center [369, 80] width 34 height 12
click at [295, 33] on icon at bounding box center [294, 27] width 33 height 26
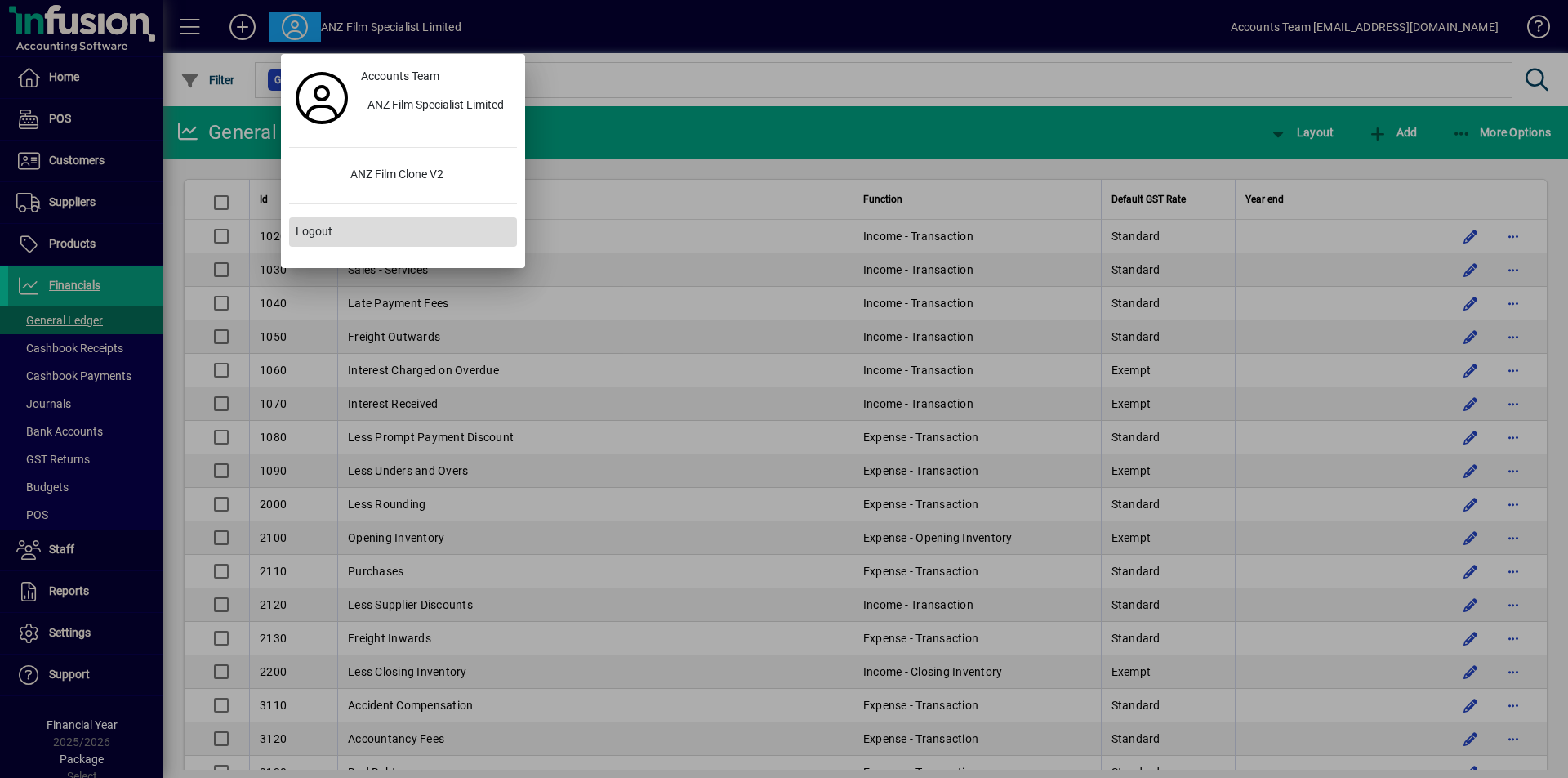
click at [309, 236] on span "Logout" at bounding box center [314, 231] width 36 height 17
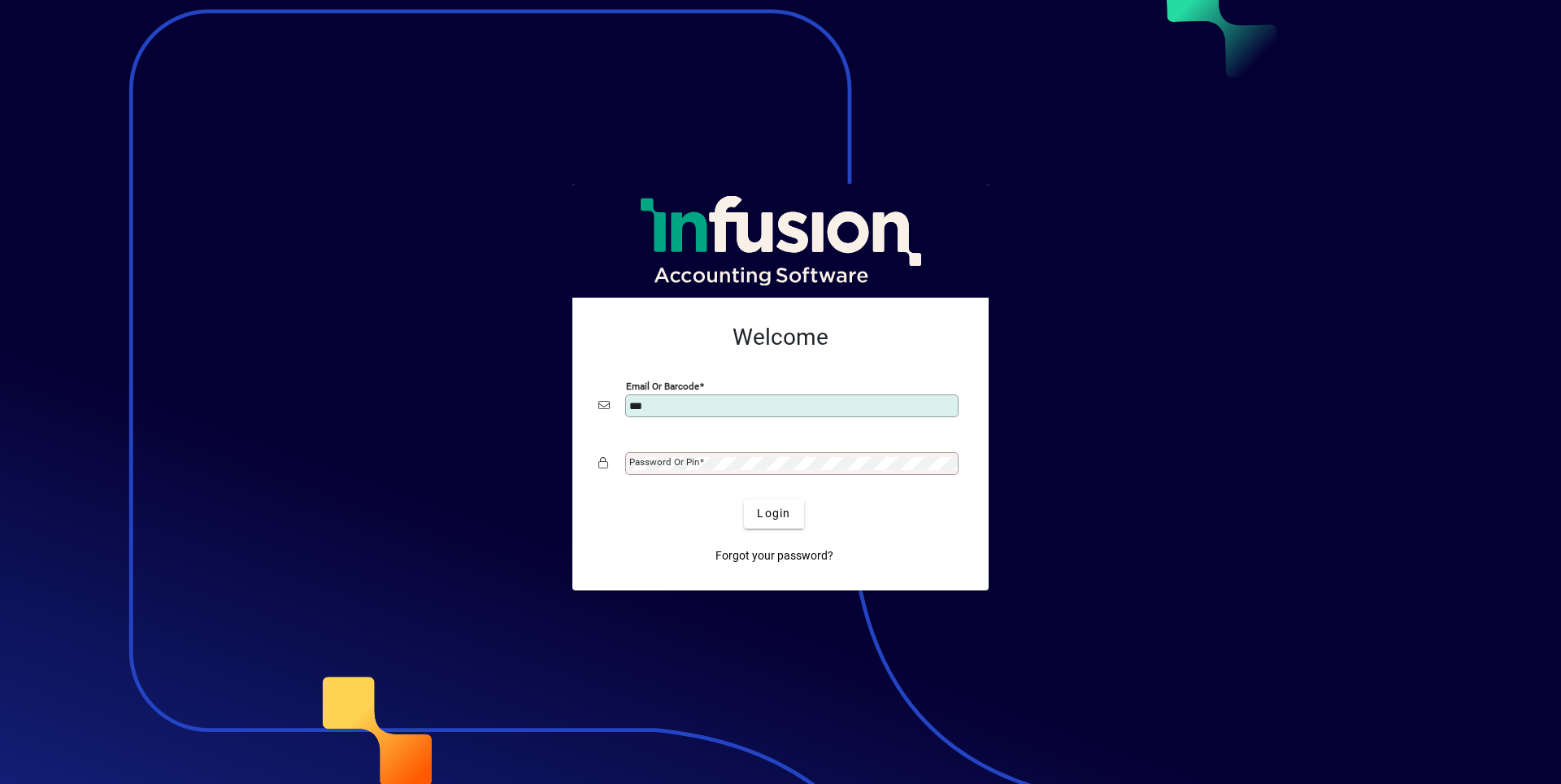
type input "**********"
click at [693, 461] on mat-label "Password or Pin" at bounding box center [663, 461] width 70 height 11
click at [772, 515] on span "Login" at bounding box center [773, 512] width 34 height 17
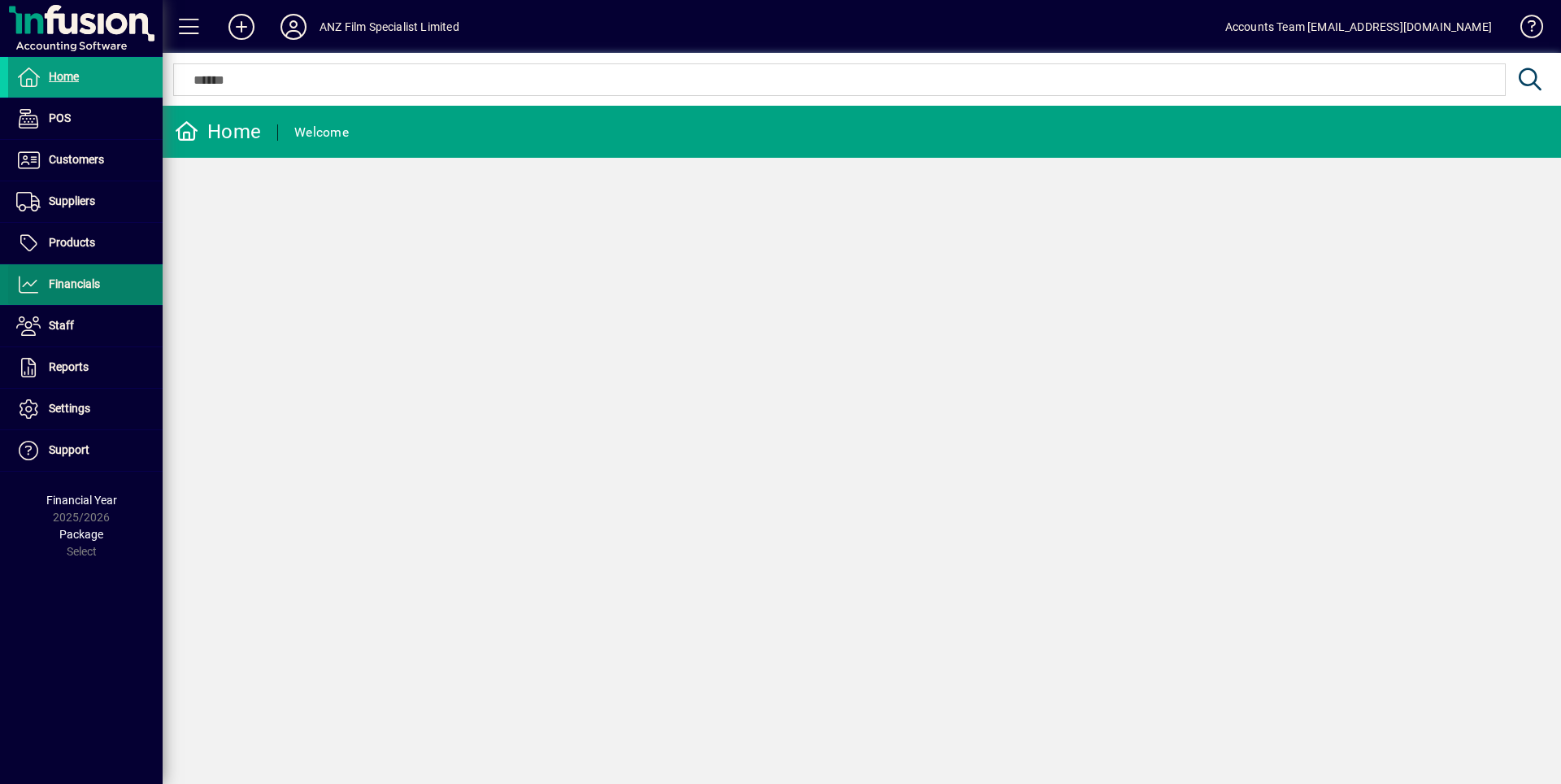
click at [84, 280] on span "Financials" at bounding box center [74, 283] width 51 height 13
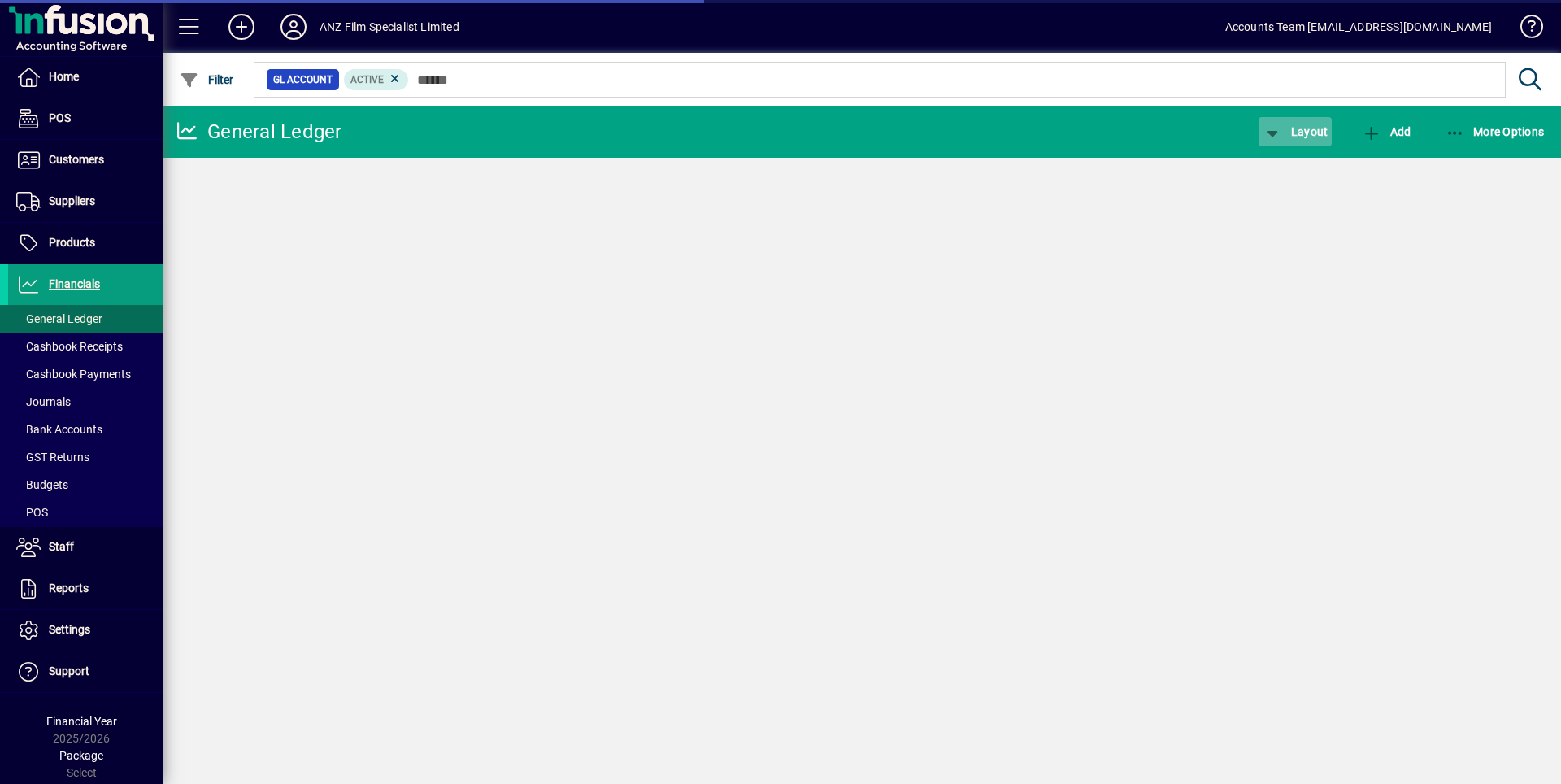
click at [1307, 131] on span "Layout" at bounding box center [1296, 131] width 65 height 13
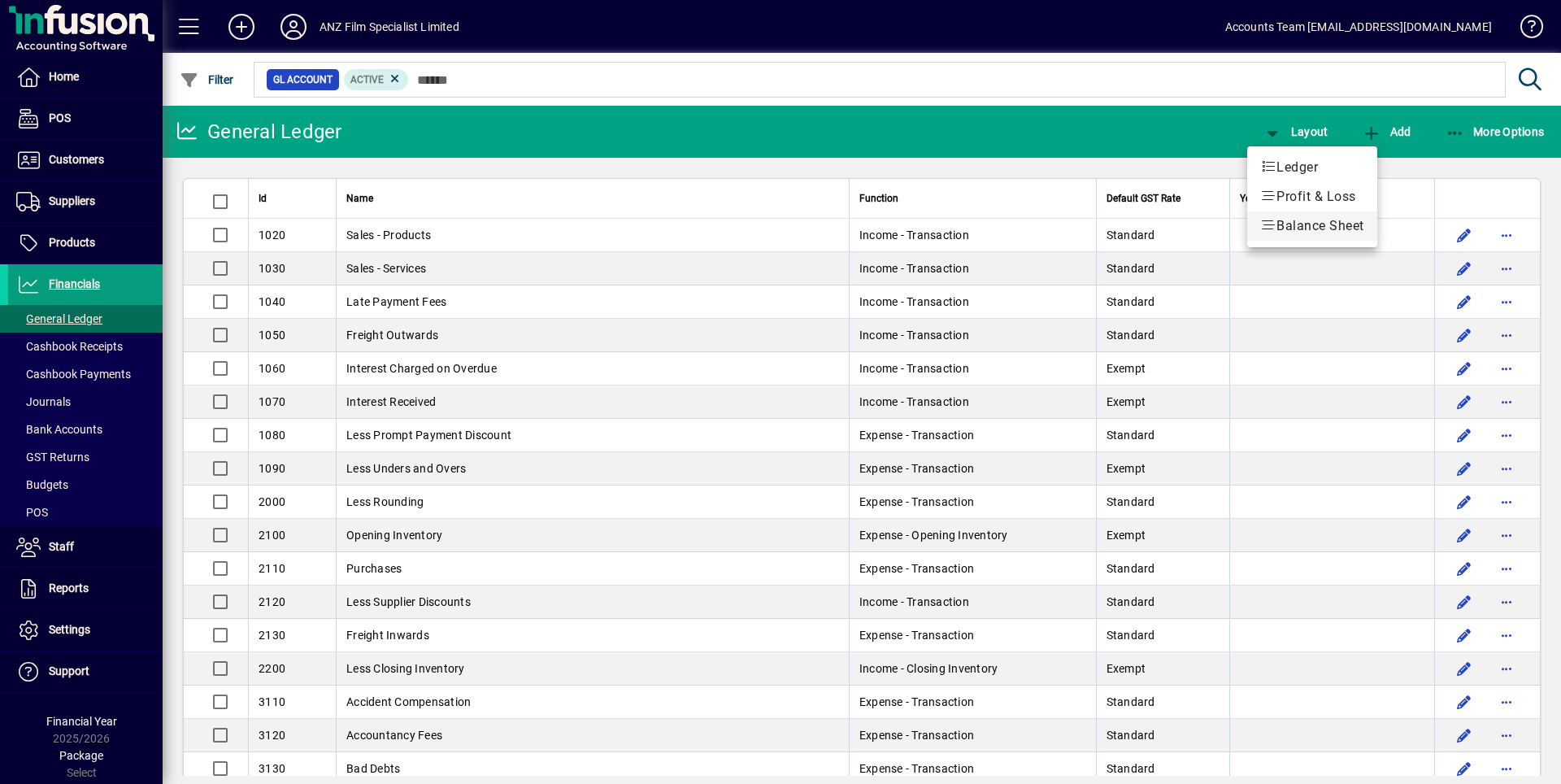
click at [1311, 230] on span "Balance Sheet" at bounding box center [1312, 226] width 104 height 19
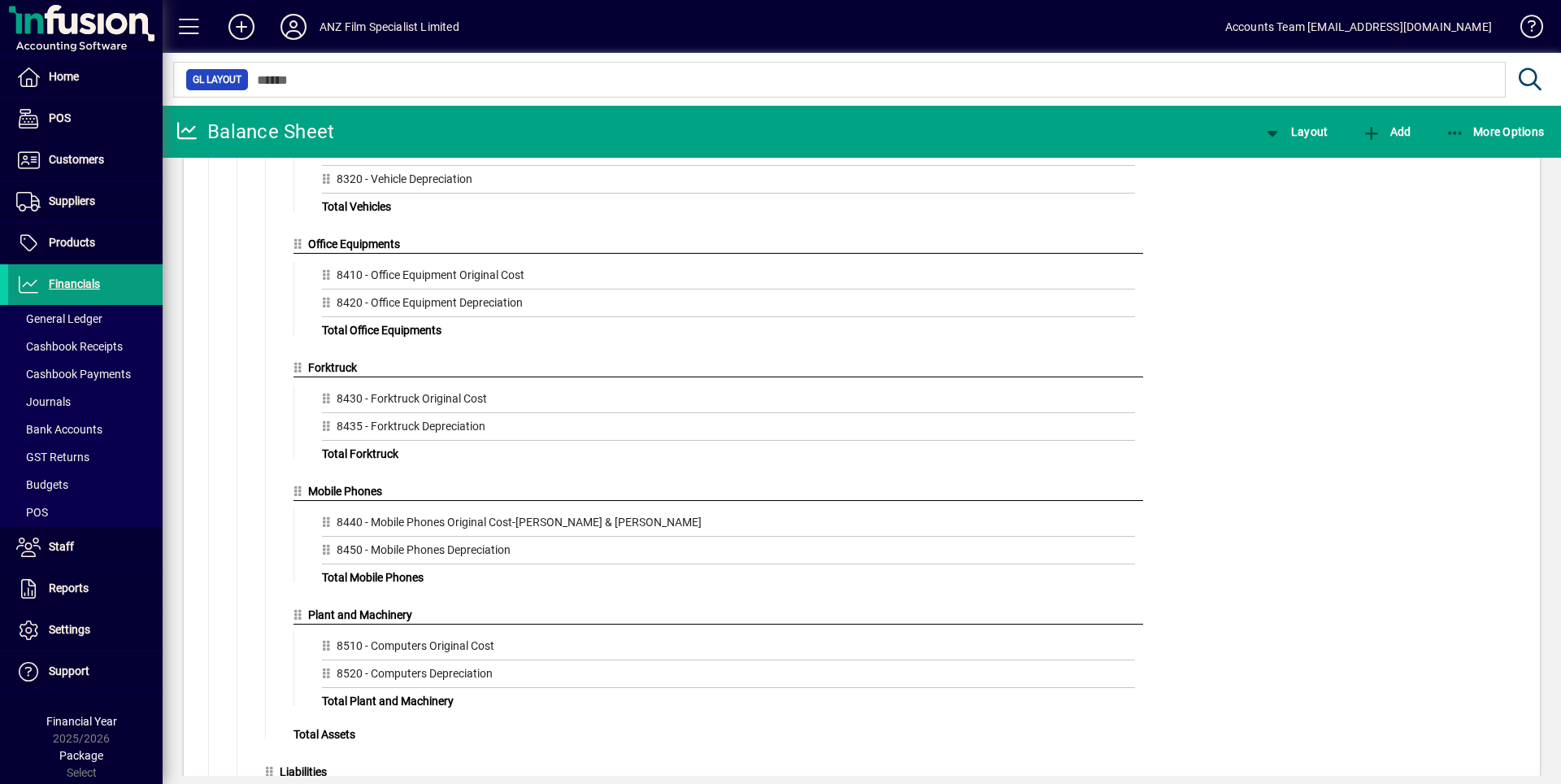
scroll to position [1182, 0]
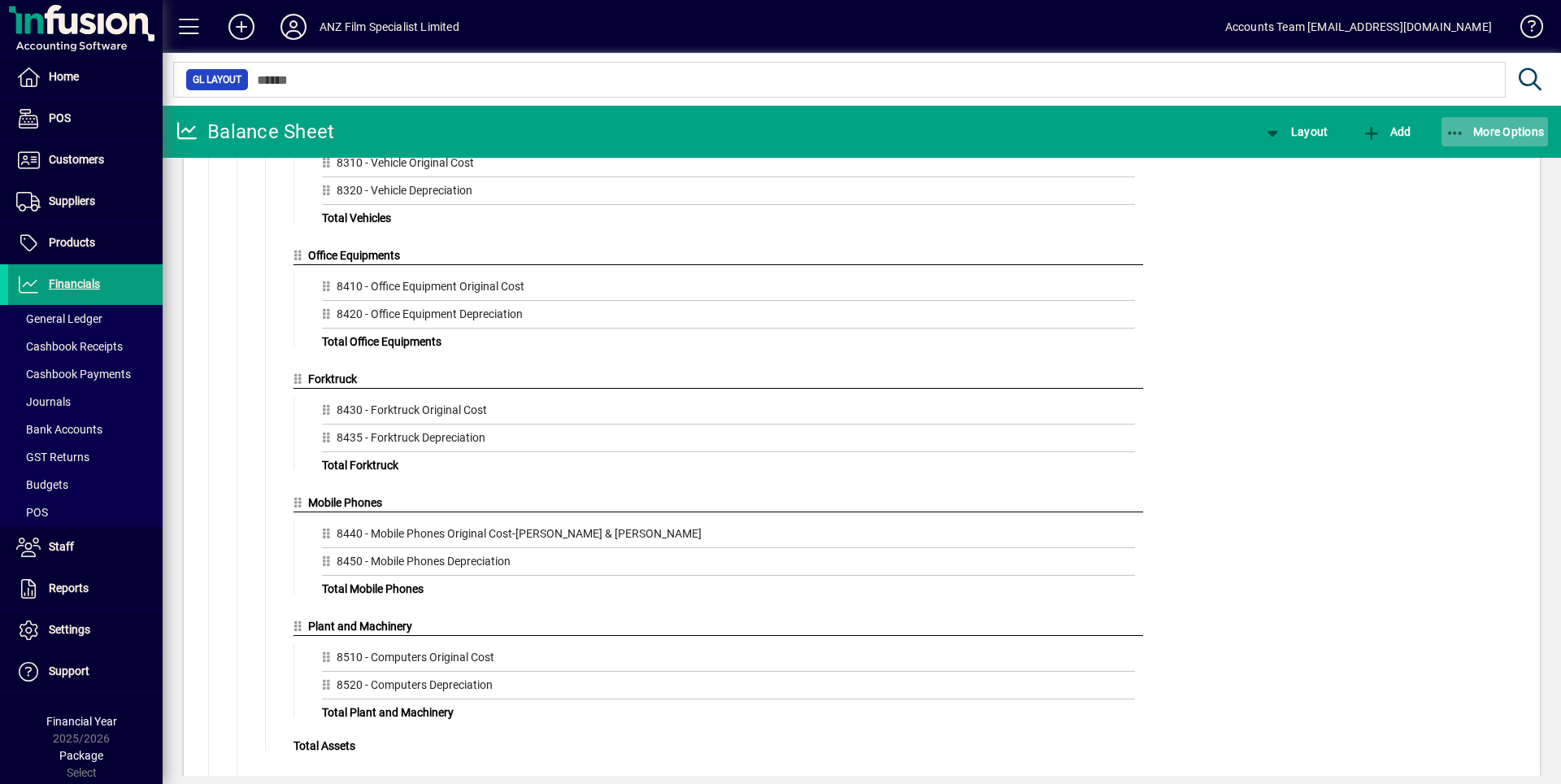
click at [1459, 130] on icon "button" at bounding box center [1455, 133] width 20 height 16
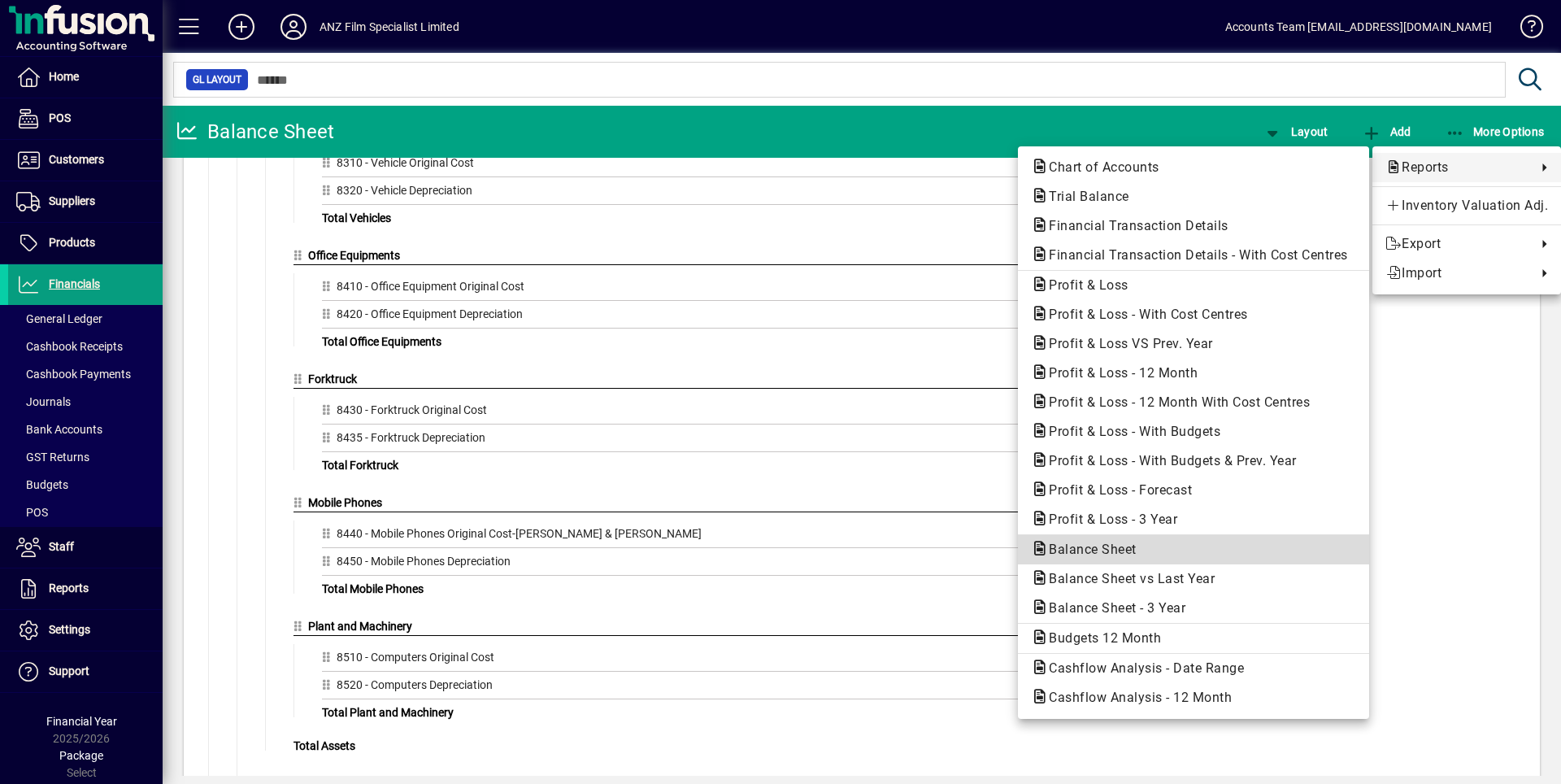
click at [1078, 556] on span "Balance Sheet" at bounding box center [1087, 549] width 114 height 16
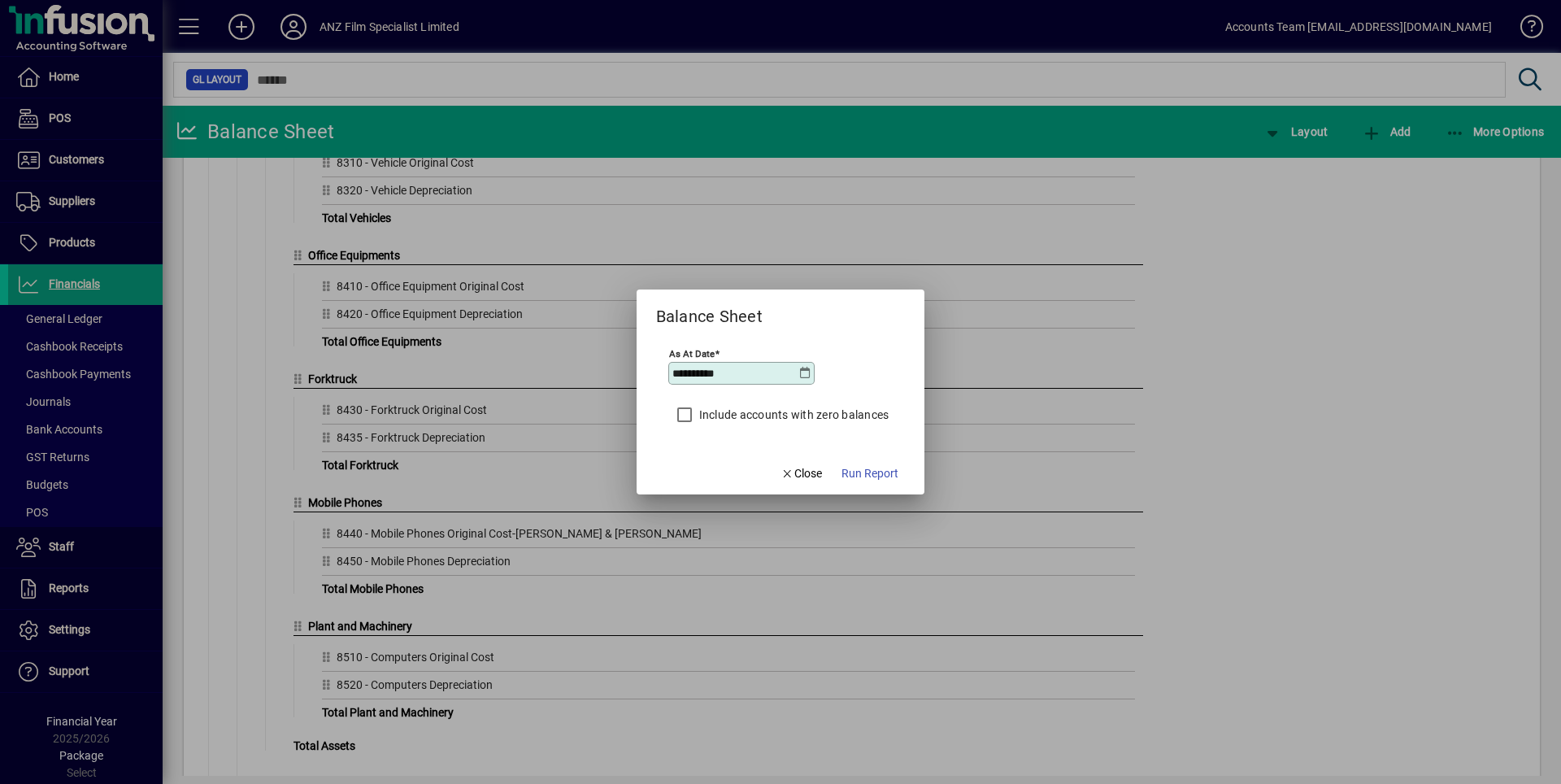
click at [804, 371] on icon at bounding box center [804, 373] width 13 height 13
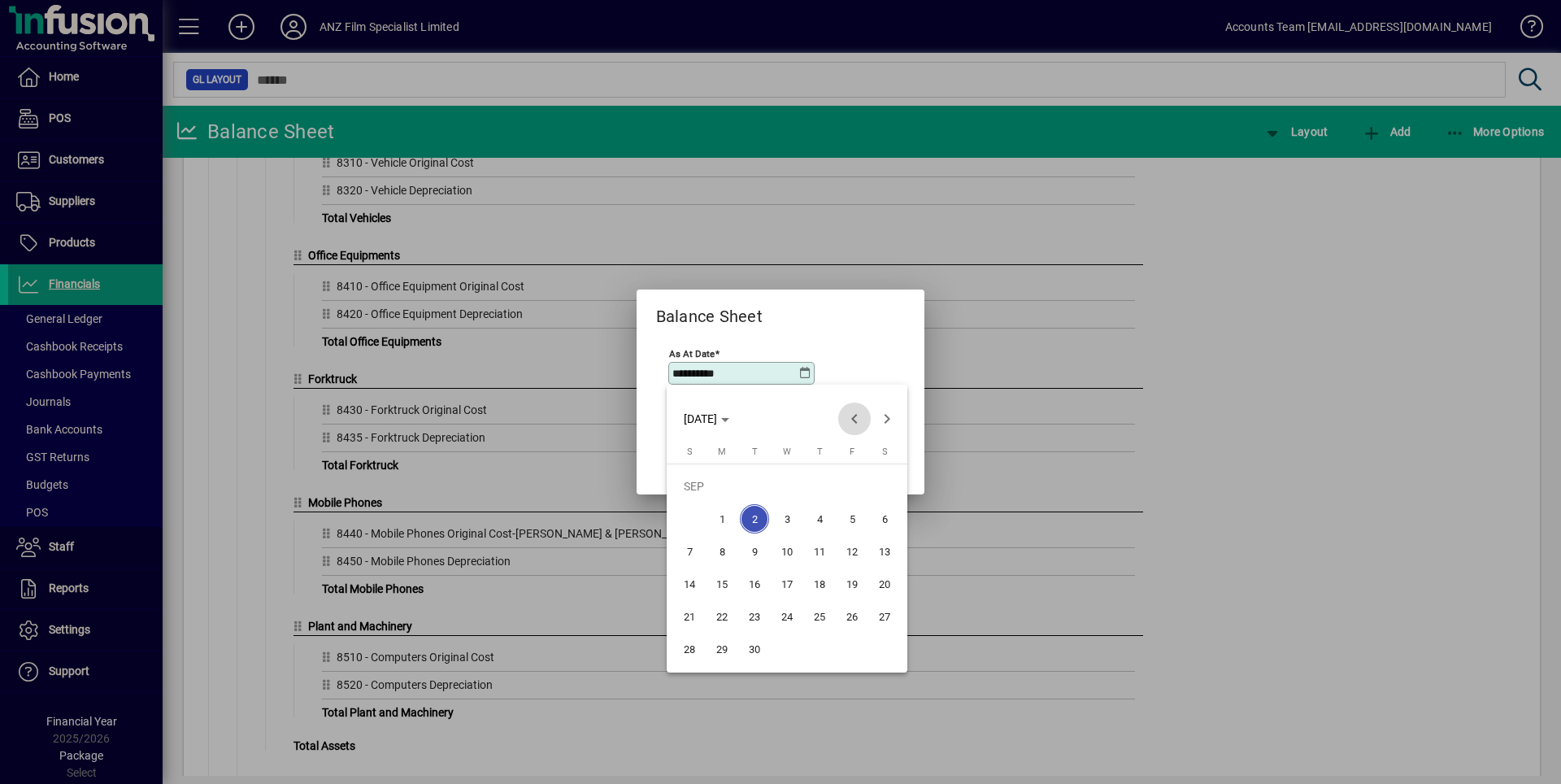
click at [851, 416] on span "Previous month" at bounding box center [854, 418] width 33 height 33
click at [826, 652] on span "31" at bounding box center [819, 648] width 29 height 29
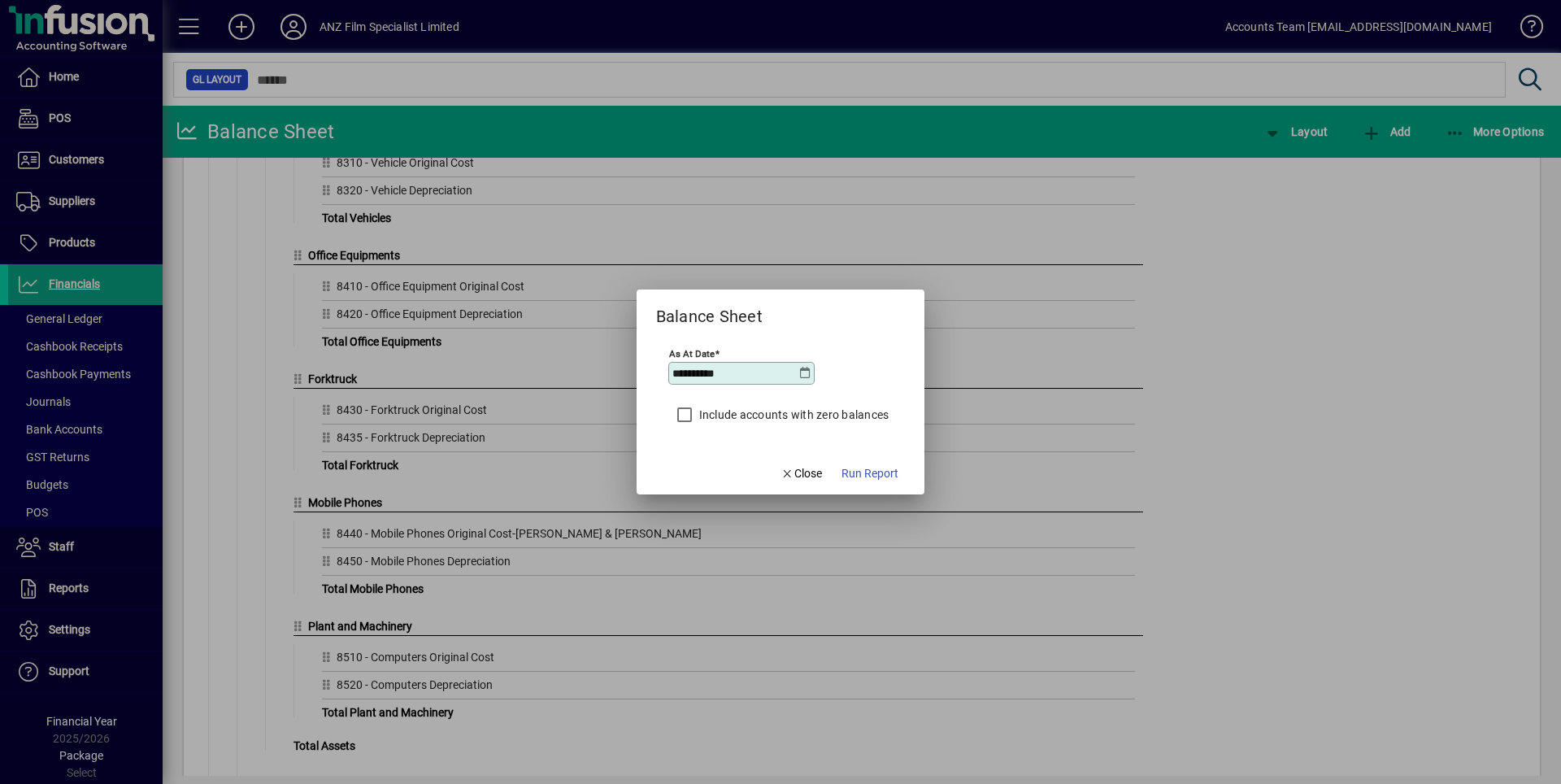
type input "**********"
click at [894, 480] on span "Run Report" at bounding box center [870, 473] width 57 height 17
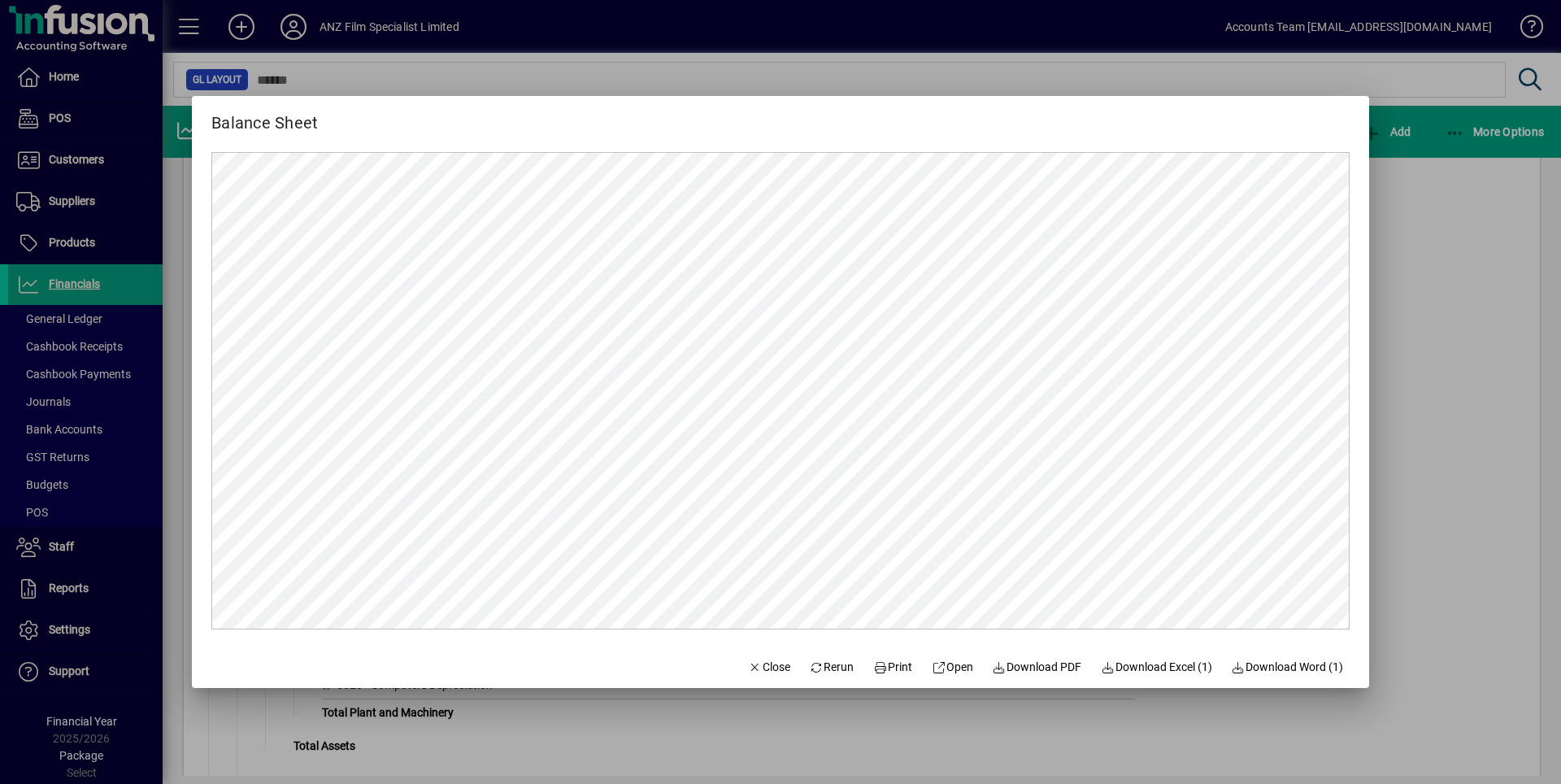
scroll to position [0, 0]
click at [1460, 275] on div at bounding box center [780, 392] width 1561 height 784
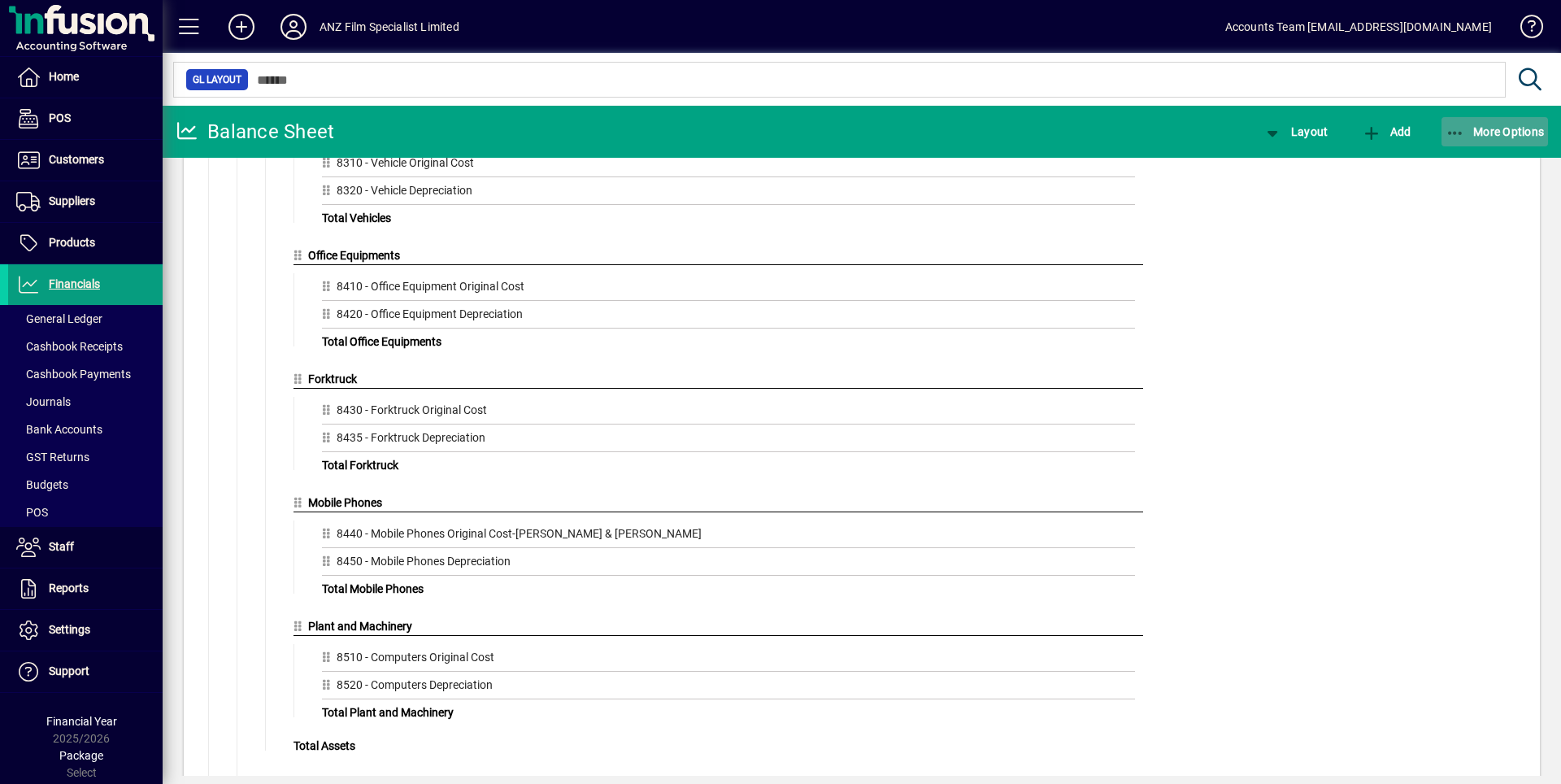
click at [1459, 138] on icon "button" at bounding box center [1455, 133] width 20 height 16
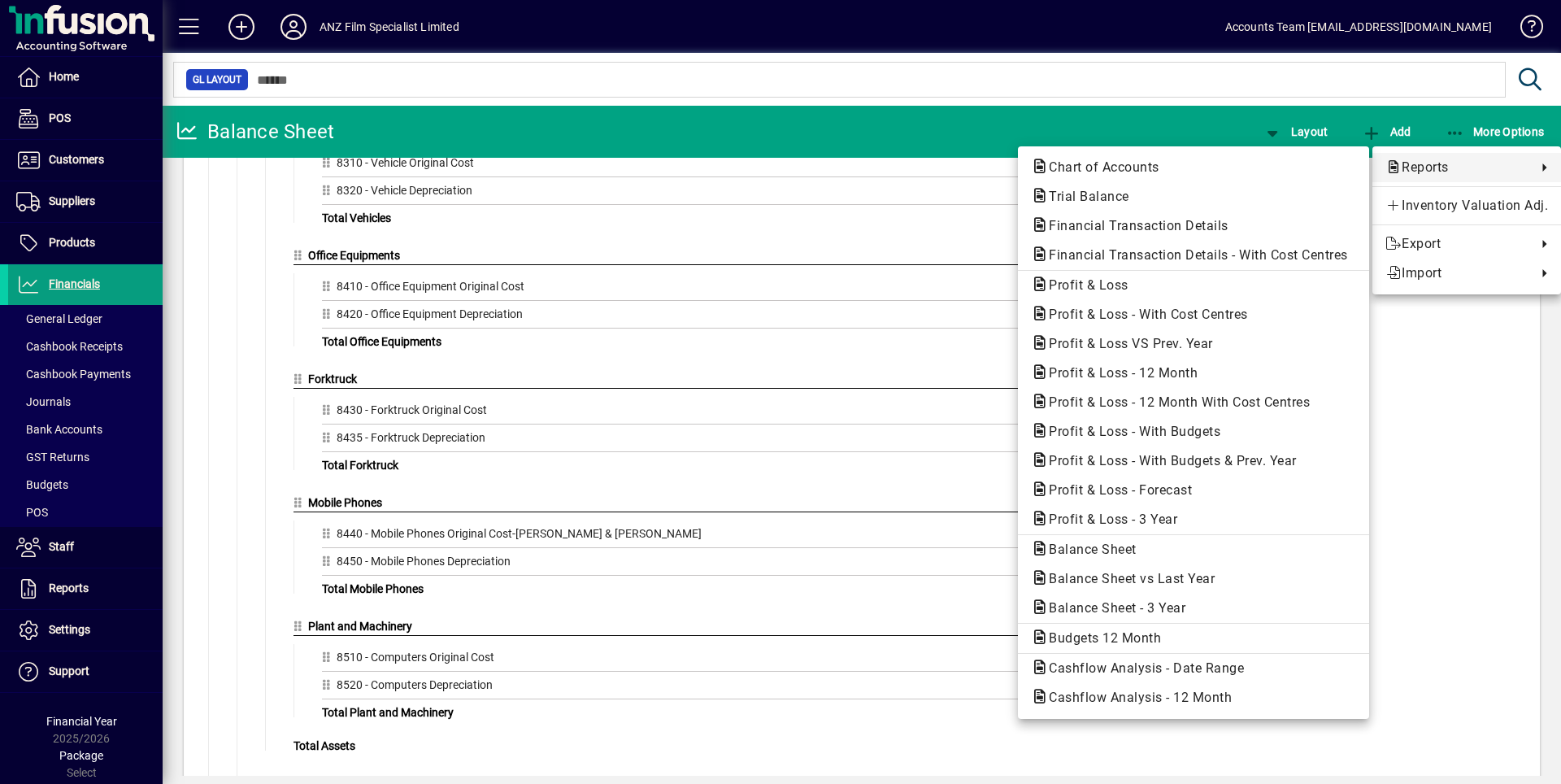
click at [1085, 287] on span "Profit & Loss" at bounding box center [1084, 285] width 106 height 16
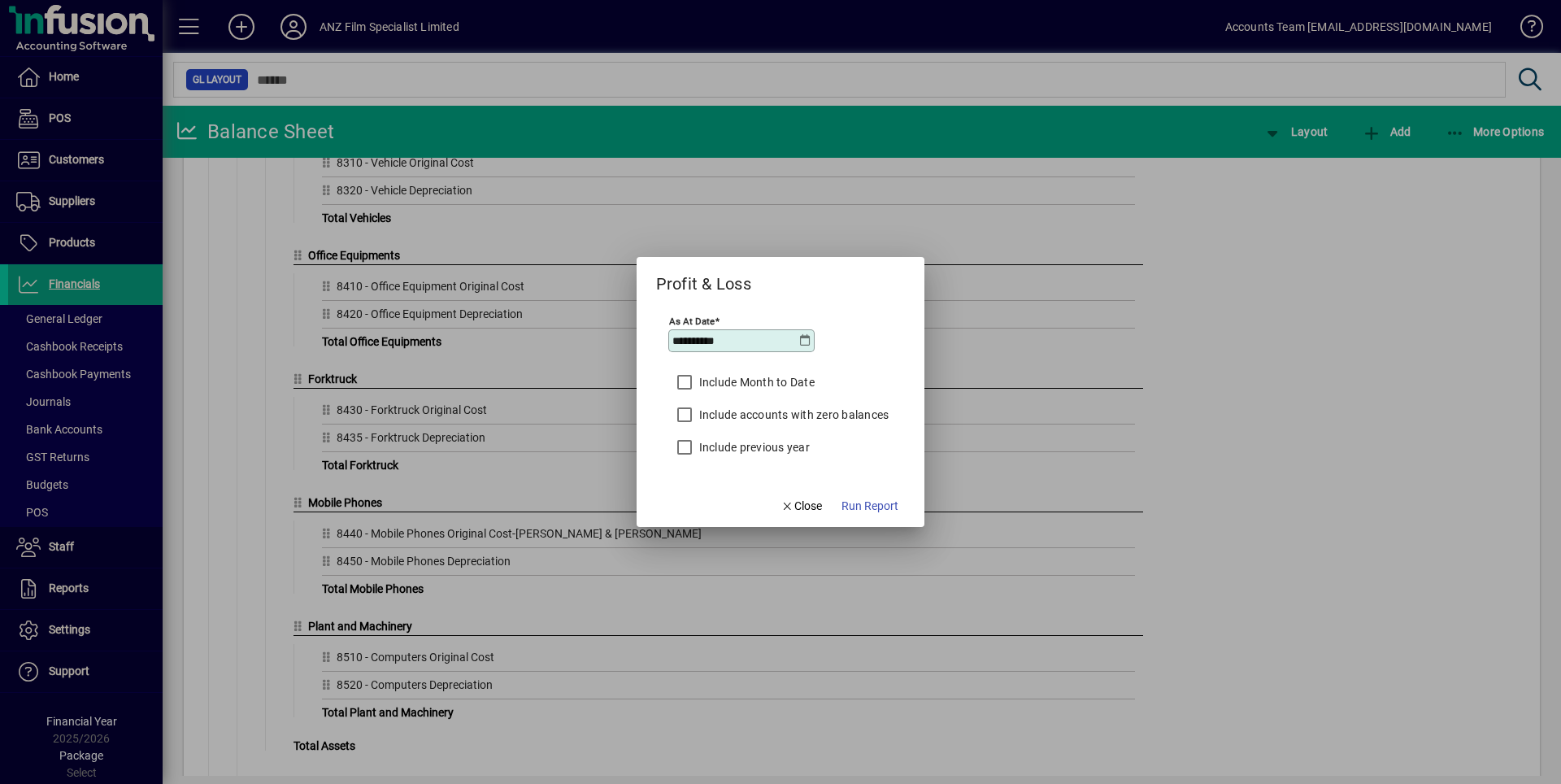
click at [800, 338] on icon at bounding box center [804, 340] width 13 height 13
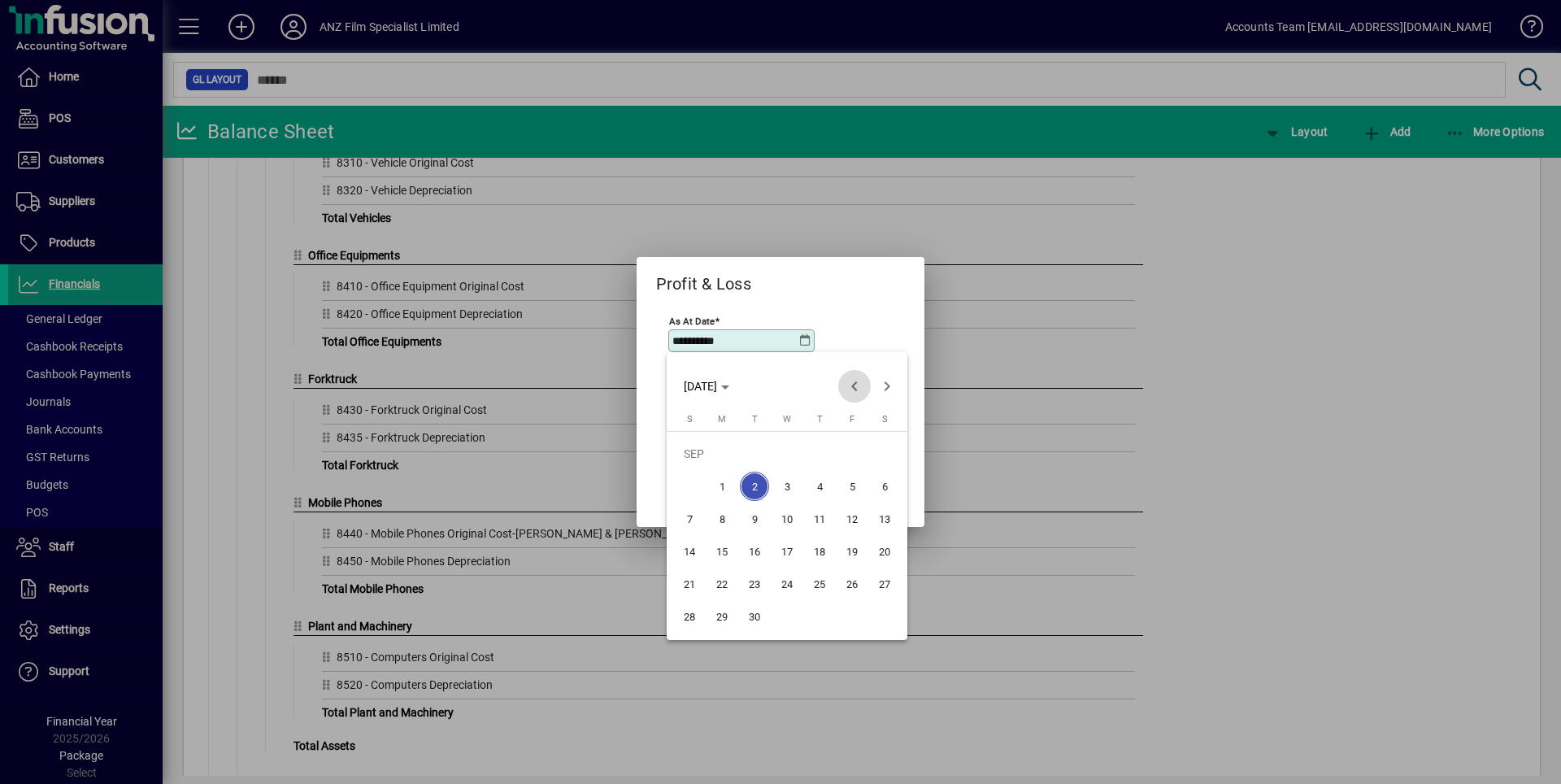
click at [852, 382] on span "Previous month" at bounding box center [854, 385] width 33 height 33
click at [812, 618] on span "31" at bounding box center [819, 616] width 29 height 29
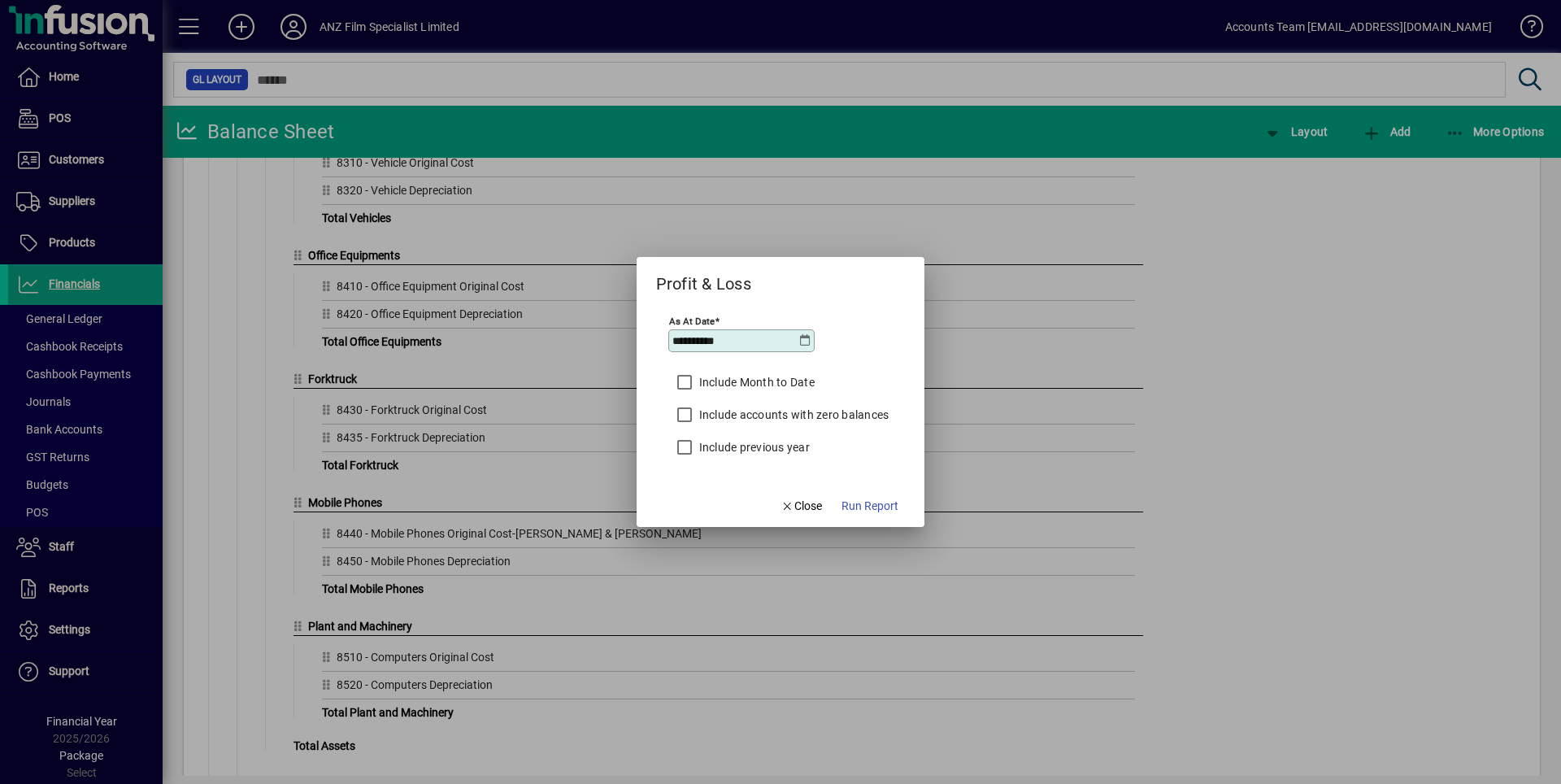
type input "**********"
click at [879, 504] on span "Run Report" at bounding box center [870, 505] width 57 height 17
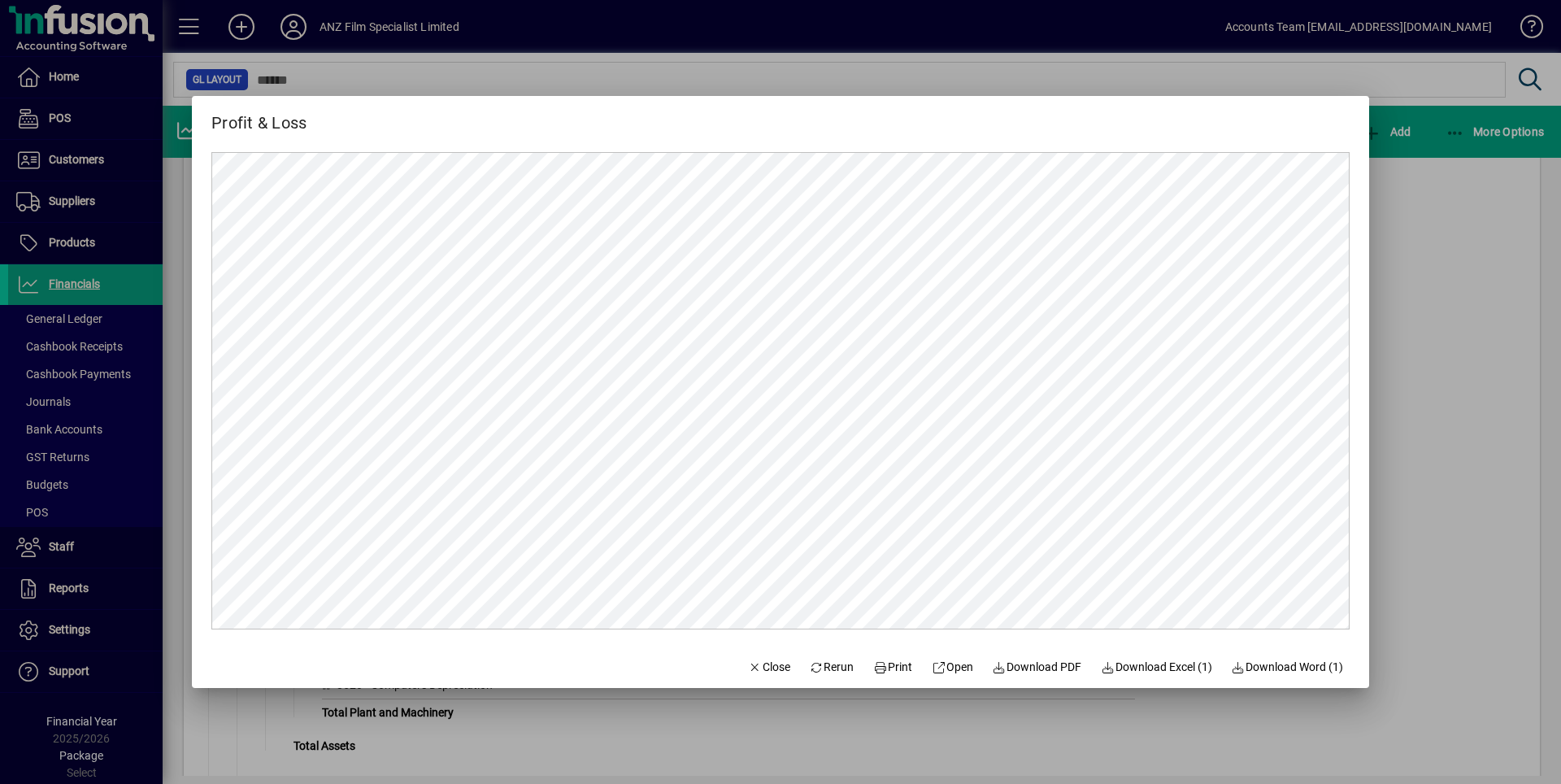
click at [1498, 278] on div at bounding box center [780, 392] width 1561 height 784
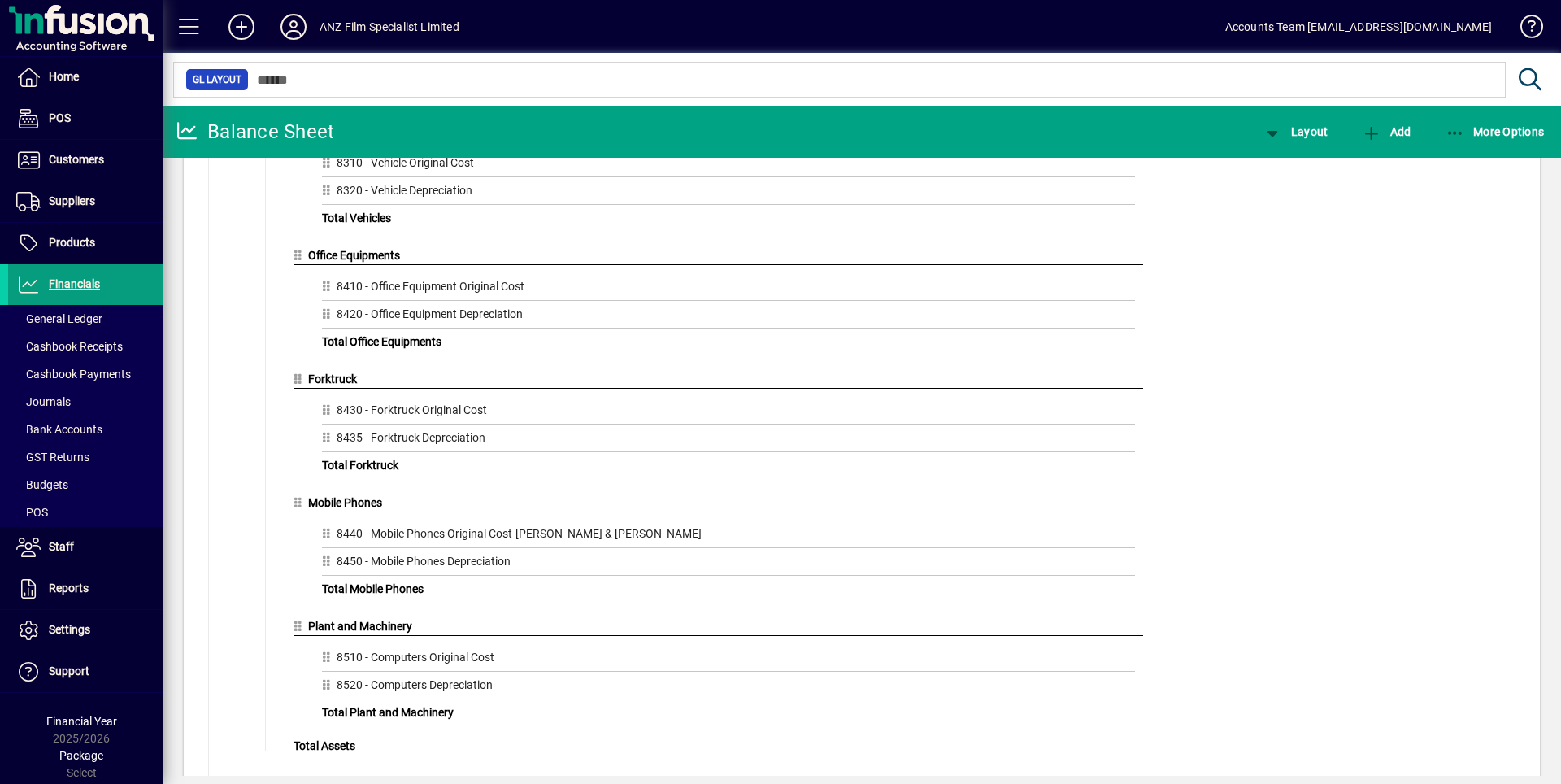
click at [290, 31] on icon at bounding box center [293, 26] width 33 height 26
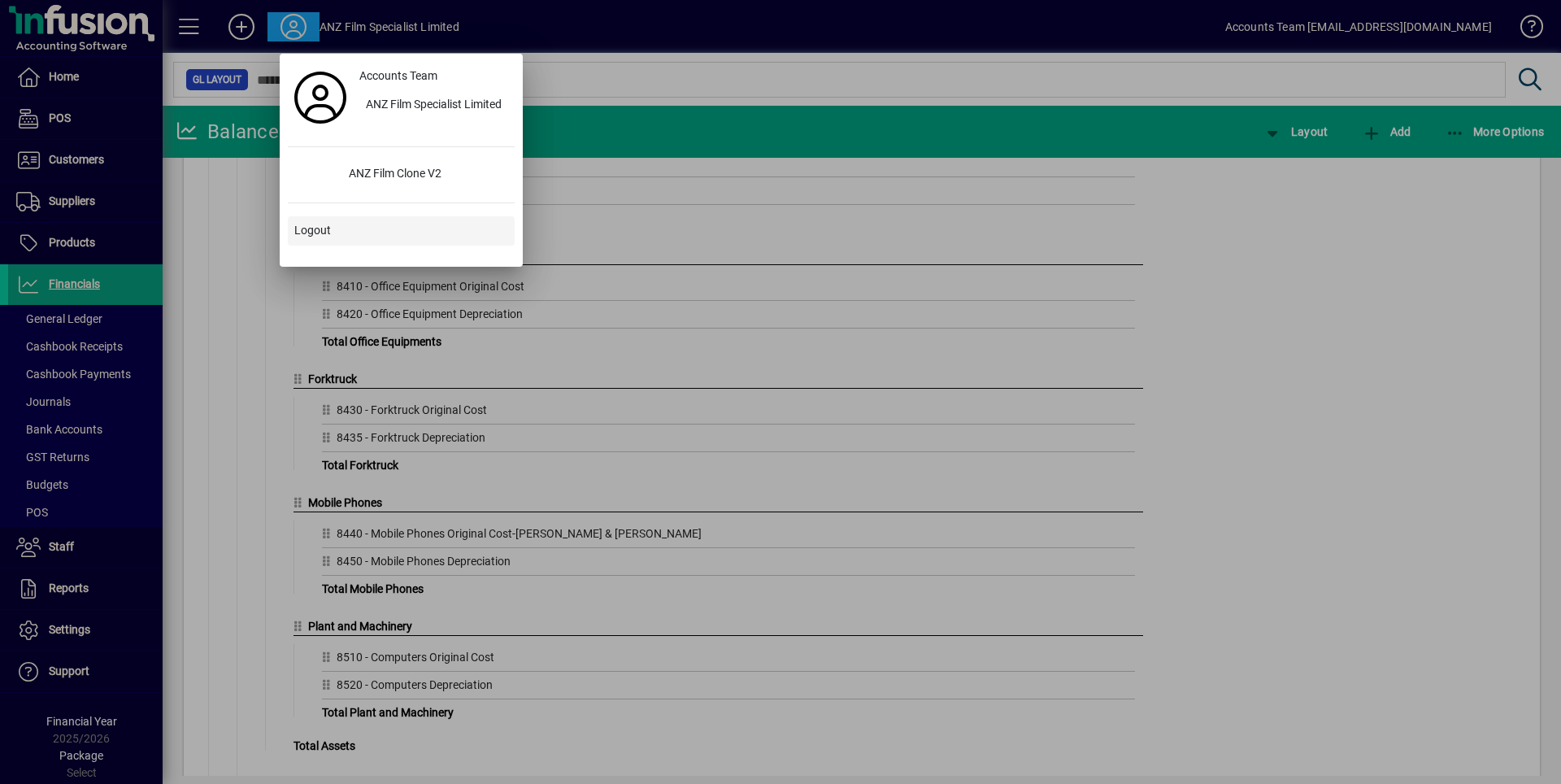
click at [308, 232] on span "Logout" at bounding box center [312, 230] width 36 height 17
